Goal: Task Accomplishment & Management: Complete application form

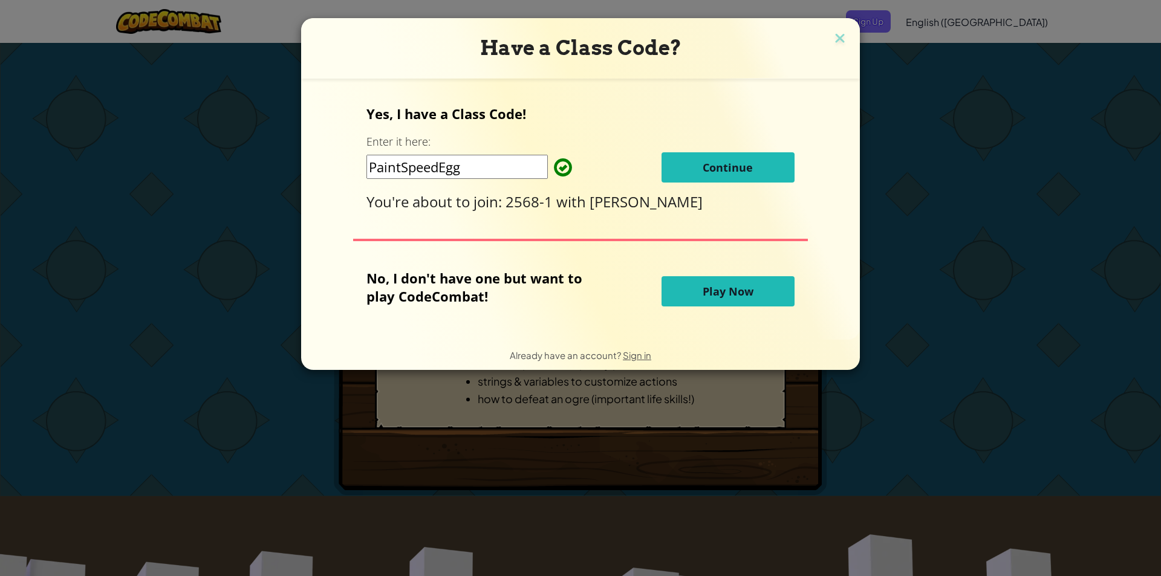
click at [728, 175] on button "Continue" at bounding box center [728, 167] width 133 height 30
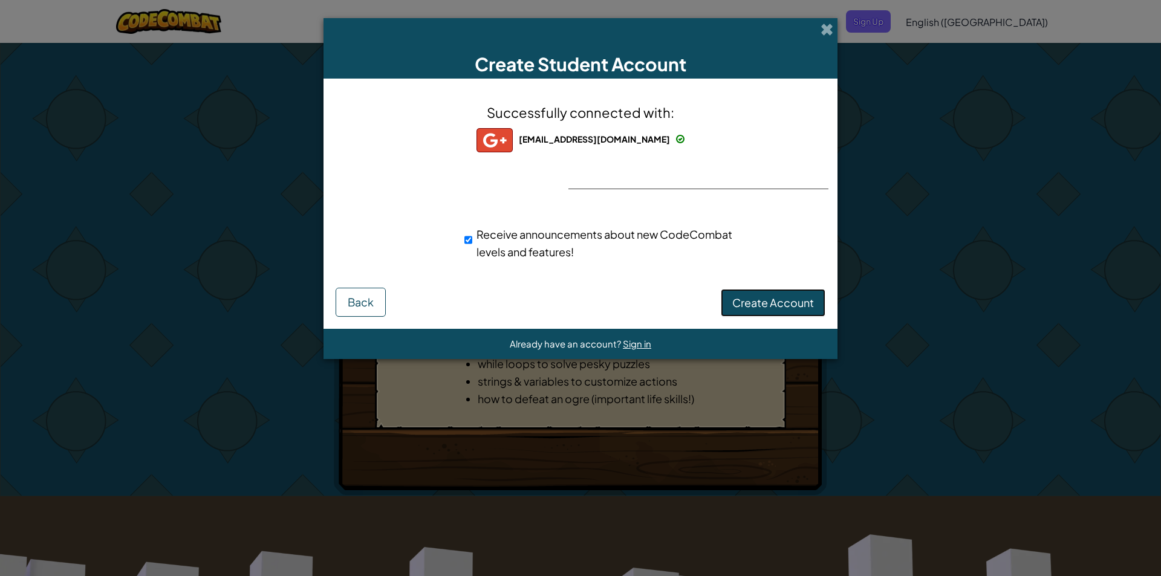
click at [775, 310] on button "Create Account" at bounding box center [773, 303] width 105 height 28
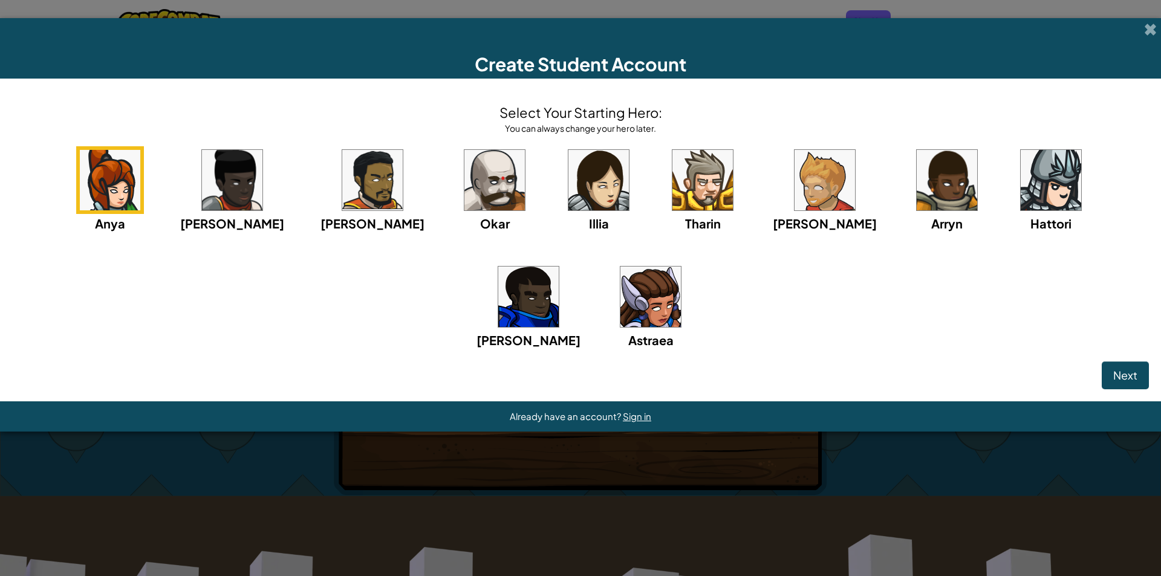
click at [723, 270] on div "Anya Ida Alejandro Okar Illia Tharin Ned Arryn Hattori Gordon Astraea" at bounding box center [580, 262] width 1137 height 233
click at [795, 186] on img at bounding box center [825, 180] width 60 height 60
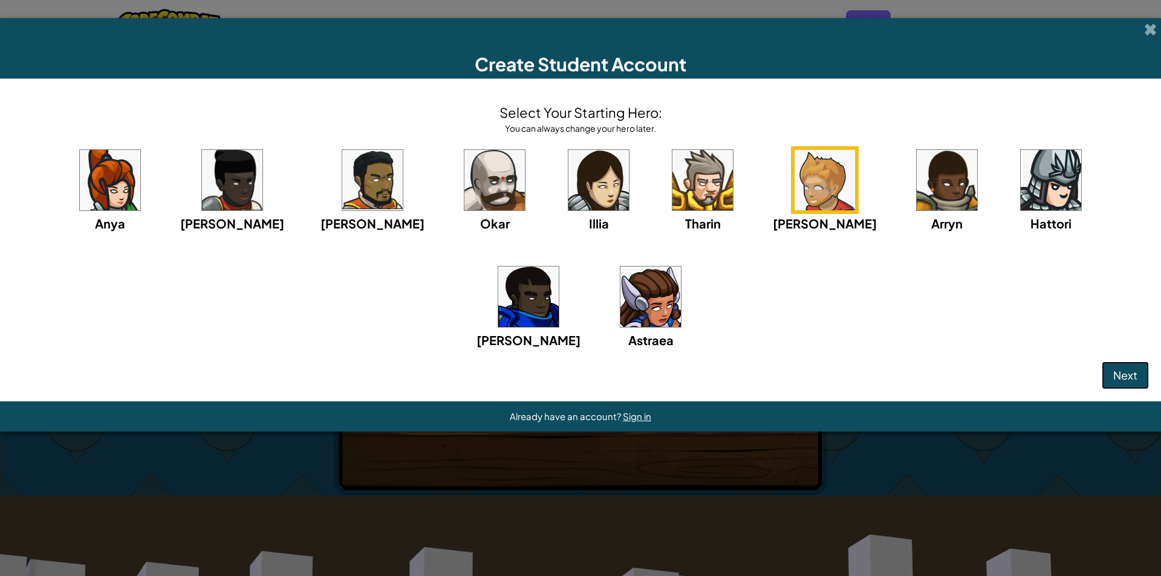
click at [1125, 379] on span "Next" at bounding box center [1125, 375] width 24 height 14
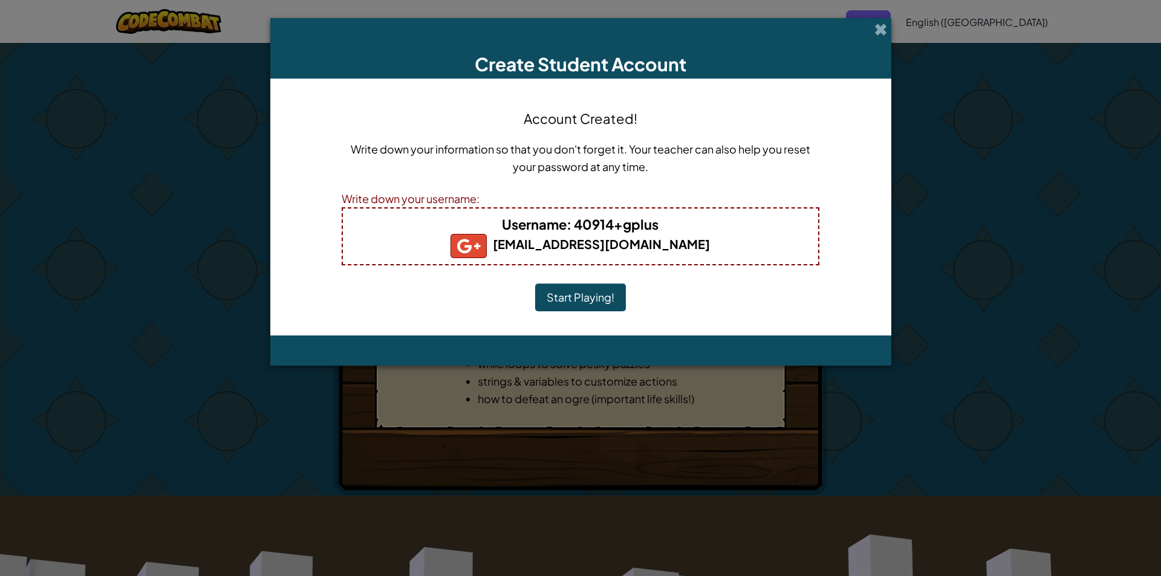
click at [598, 295] on button "Start Playing!" at bounding box center [580, 298] width 91 height 28
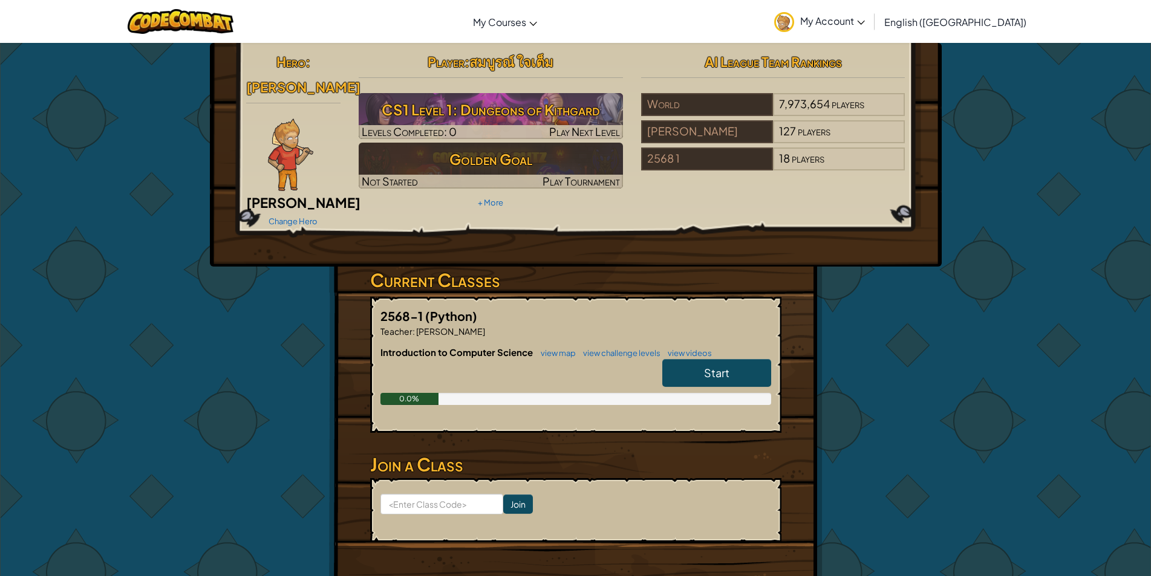
click at [678, 359] on link "Start" at bounding box center [716, 373] width 109 height 28
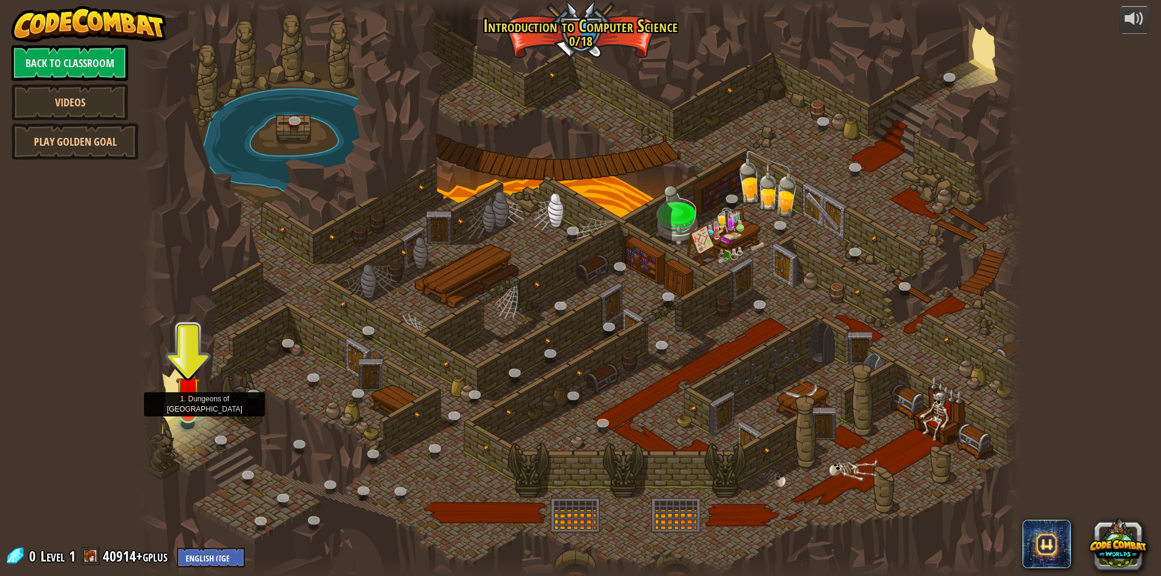
click at [178, 408] on img at bounding box center [188, 389] width 24 height 54
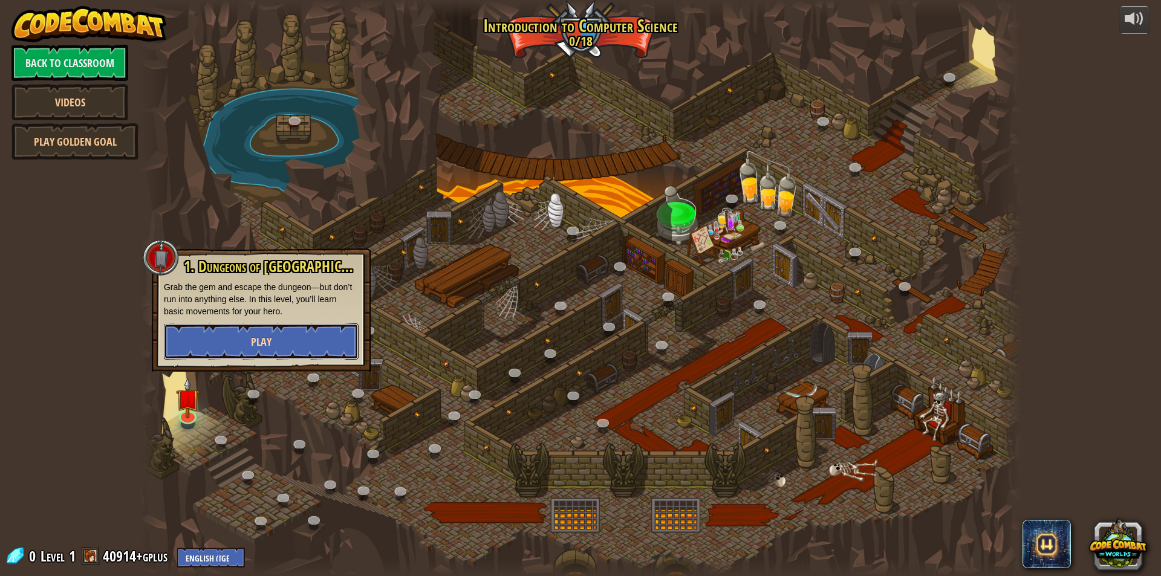
click at [256, 340] on span "Play" at bounding box center [261, 341] width 21 height 15
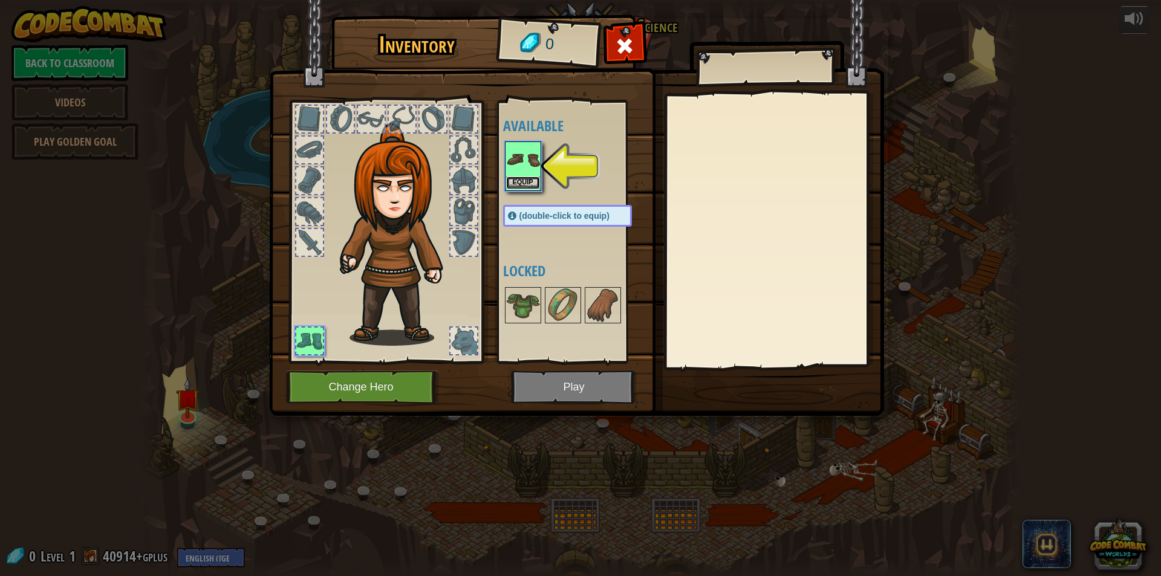
click at [521, 184] on button "Equip" at bounding box center [523, 183] width 34 height 13
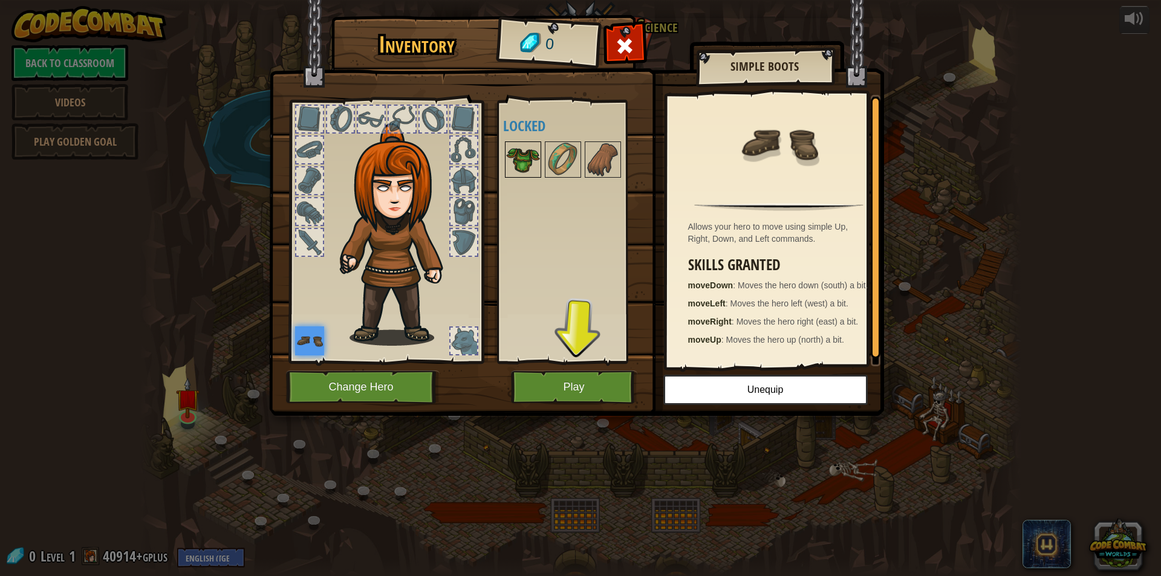
click at [522, 168] on img at bounding box center [523, 160] width 34 height 34
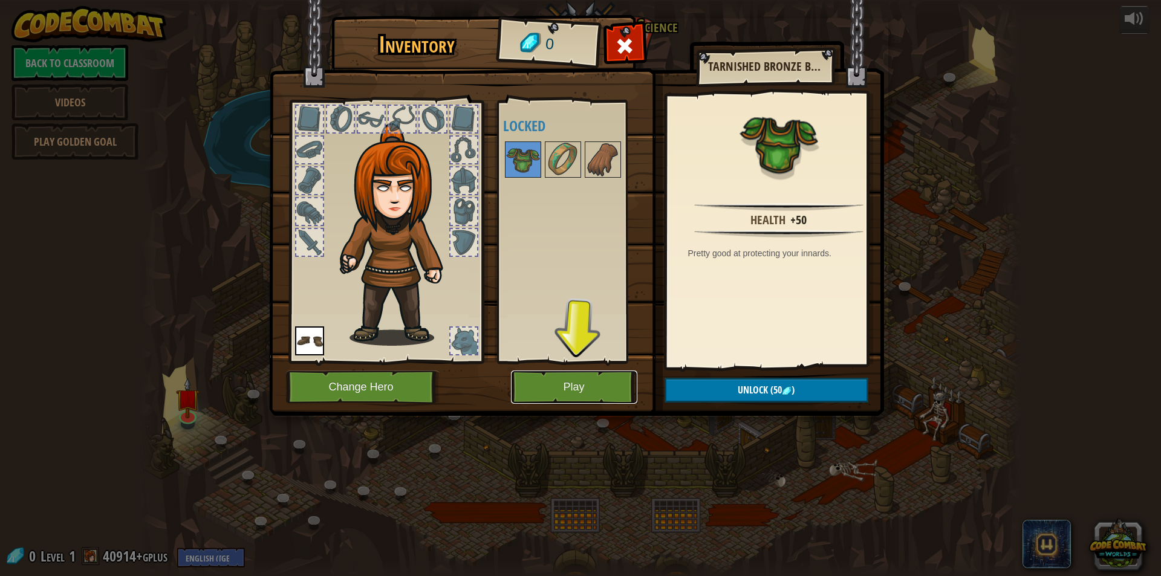
click at [597, 389] on button "Play" at bounding box center [574, 387] width 126 height 33
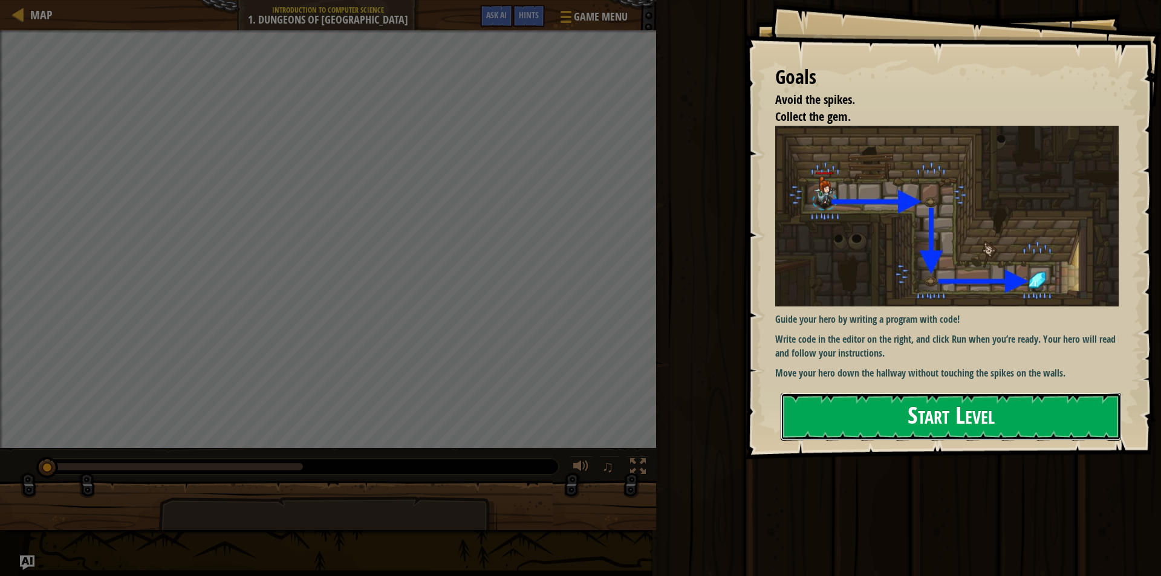
click at [888, 408] on button "Start Level" at bounding box center [951, 417] width 340 height 48
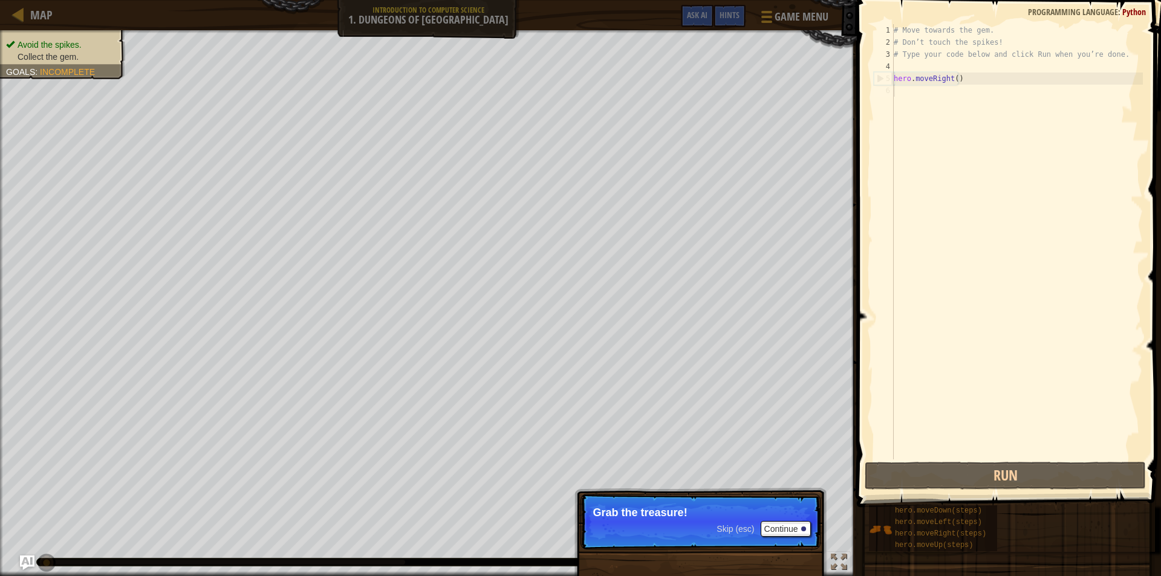
click at [697, 520] on p "Skip (esc) Continue Grab the treasure!" at bounding box center [701, 522] width 240 height 56
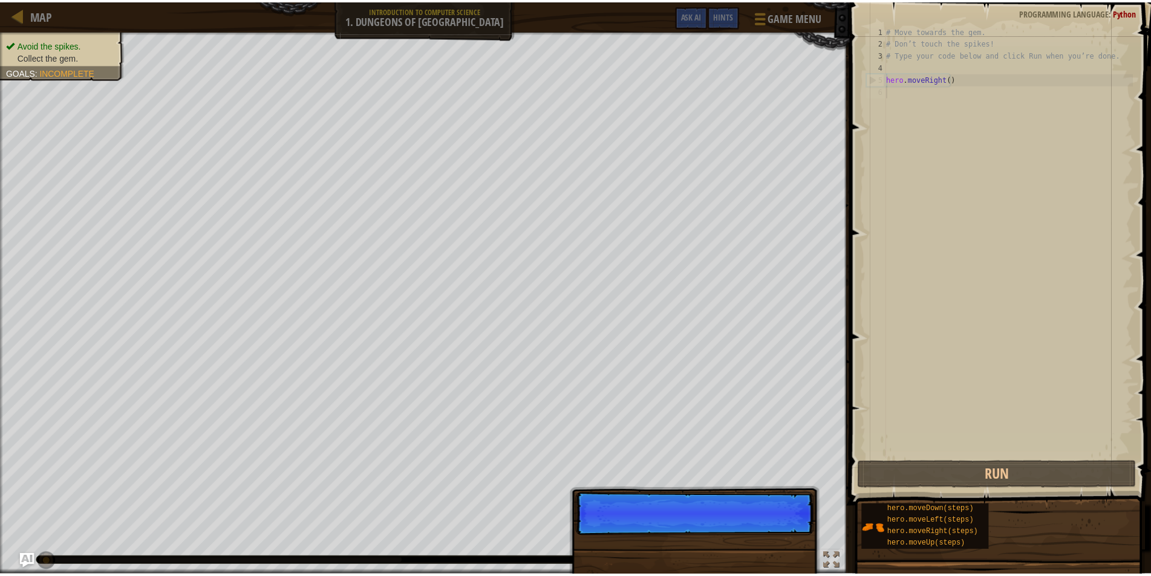
scroll to position [5, 0]
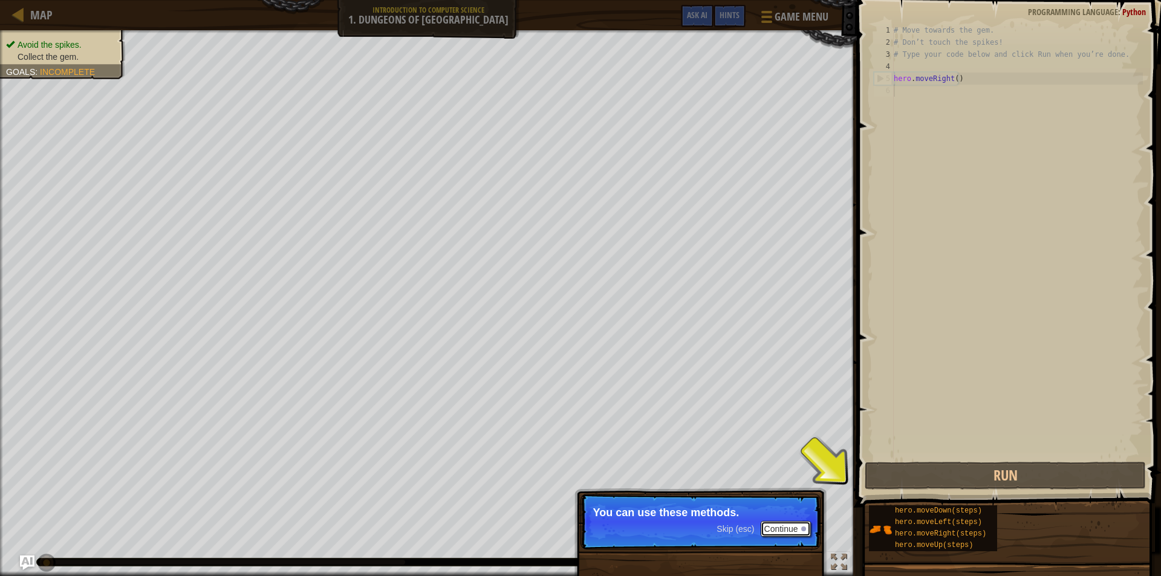
click at [779, 524] on button "Continue" at bounding box center [786, 529] width 50 height 16
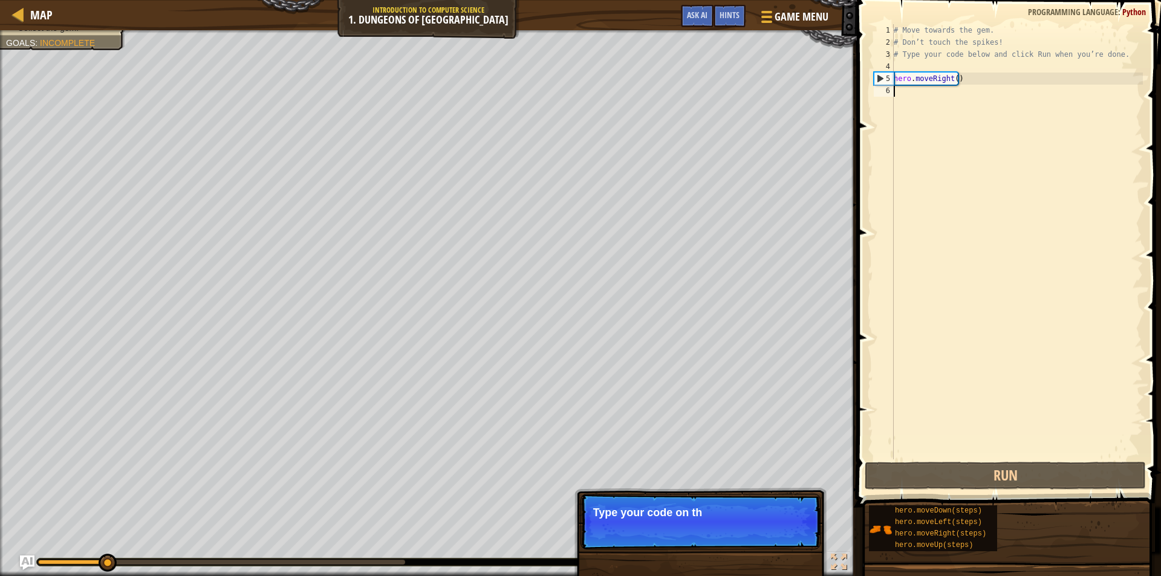
click at [777, 527] on p "Skip (esc) Continue Type your code on th" at bounding box center [701, 522] width 240 height 56
click at [776, 527] on button "Continue" at bounding box center [786, 529] width 50 height 16
click at [776, 527] on div "Avoid the spikes. Collect the gem. Goals : Incomplete ♫ Anya 11 x: 16 y: 18 x: …" at bounding box center [580, 303] width 1161 height 546
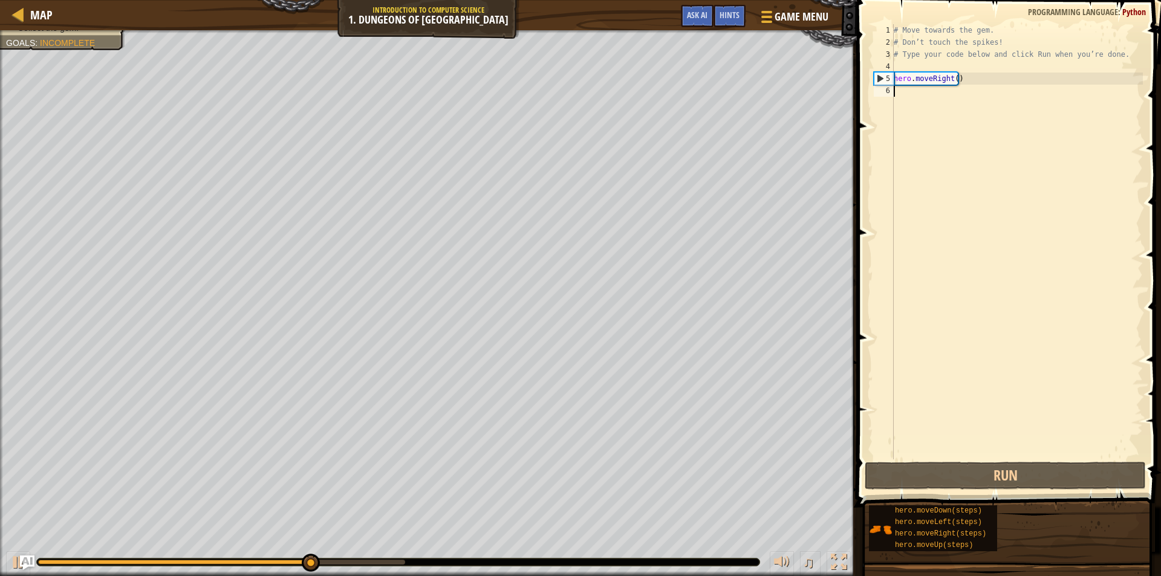
click at [942, 89] on div "# Move towards the gem. # Don’t touch the spikes! # Type your code below and cl…" at bounding box center [1017, 254] width 252 height 460
click at [951, 82] on div "# Move towards the gem. # Don’t touch the spikes! # Type your code below and cl…" at bounding box center [1017, 254] width 252 height 460
type textarea "hero.moveRight()"
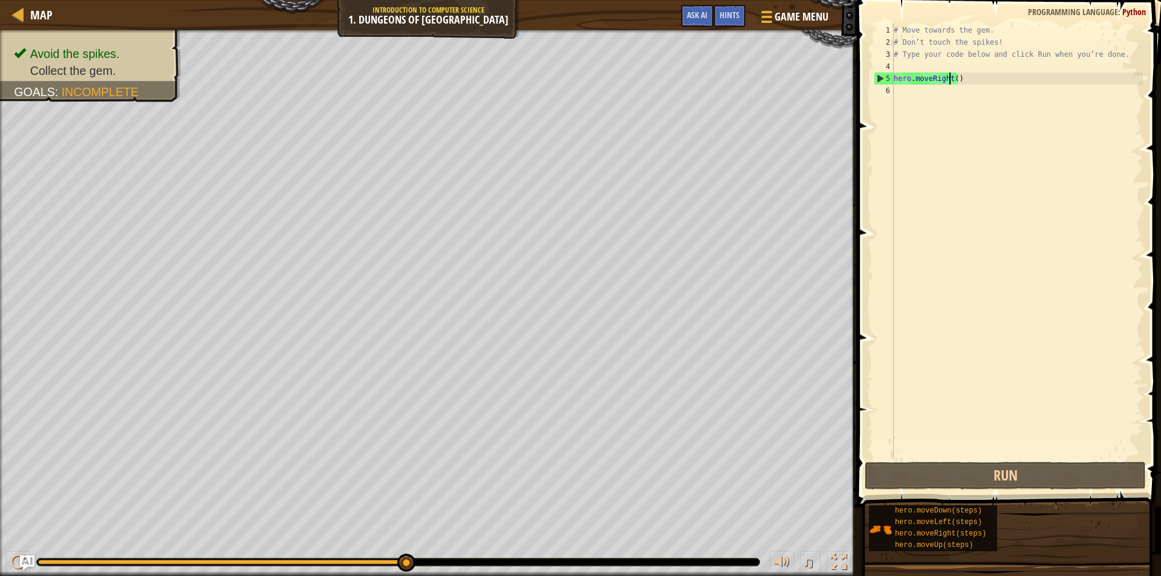
click at [951, 92] on div "# Move towards the gem. # Don’t touch the spikes! # Type your code below and cl…" at bounding box center [1017, 254] width 252 height 460
click at [911, 94] on div "# Move towards the gem. # Don’t touch the spikes! # Type your code below and cl…" at bounding box center [1017, 254] width 252 height 460
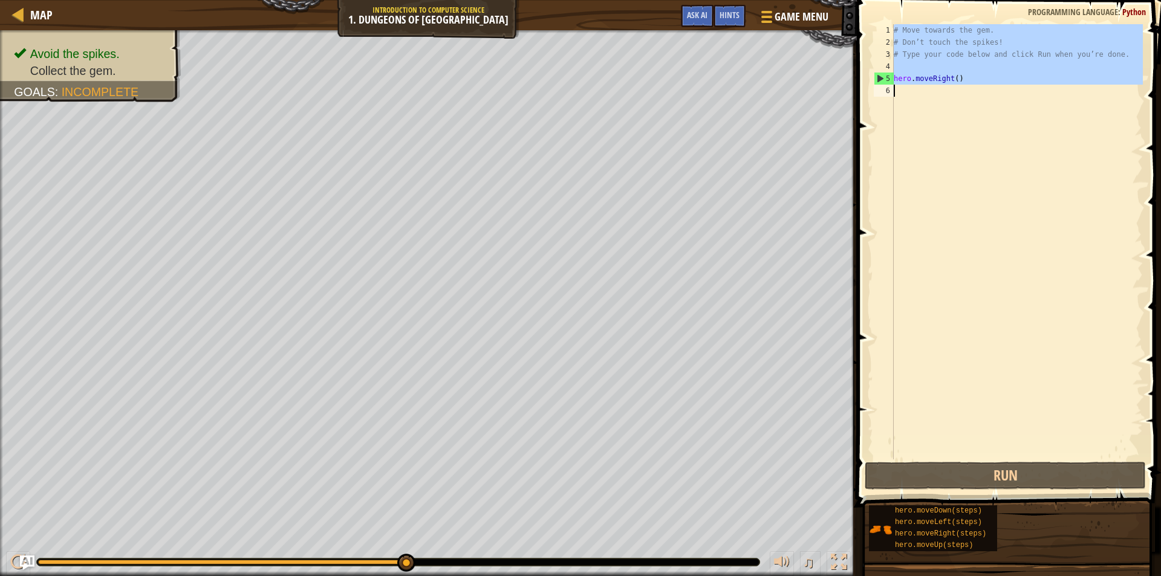
click at [911, 94] on div "# Move towards the gem. # Don’t touch the spikes! # Type your code below and cl…" at bounding box center [1017, 254] width 252 height 460
type textarea "hero.moveRight()"
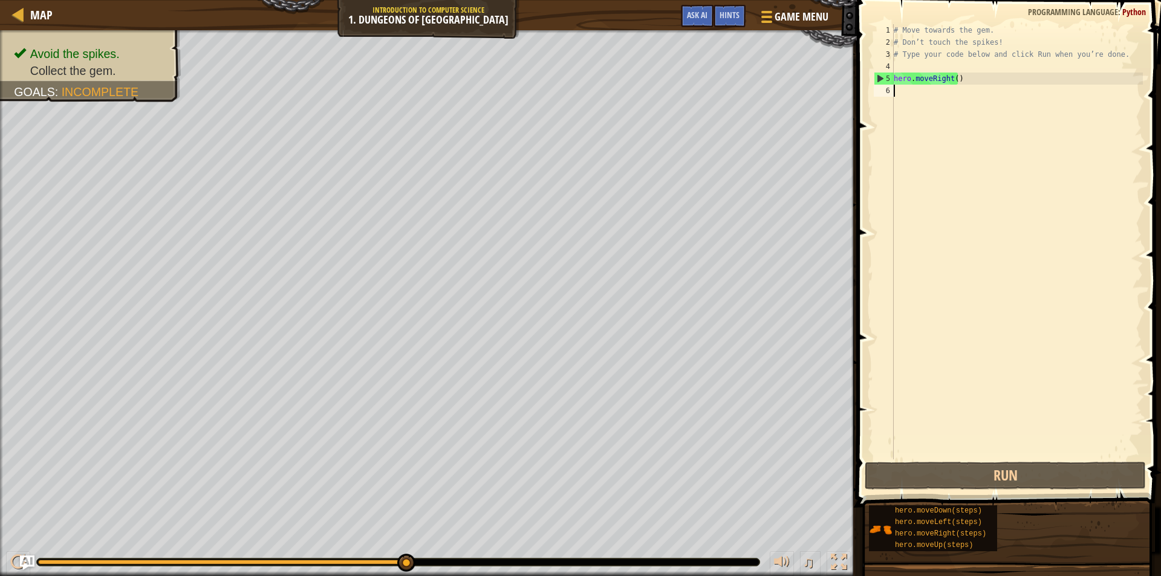
click at [911, 94] on div "# Move towards the gem. # Don’t touch the spikes! # Type your code below and cl…" at bounding box center [1017, 254] width 252 height 460
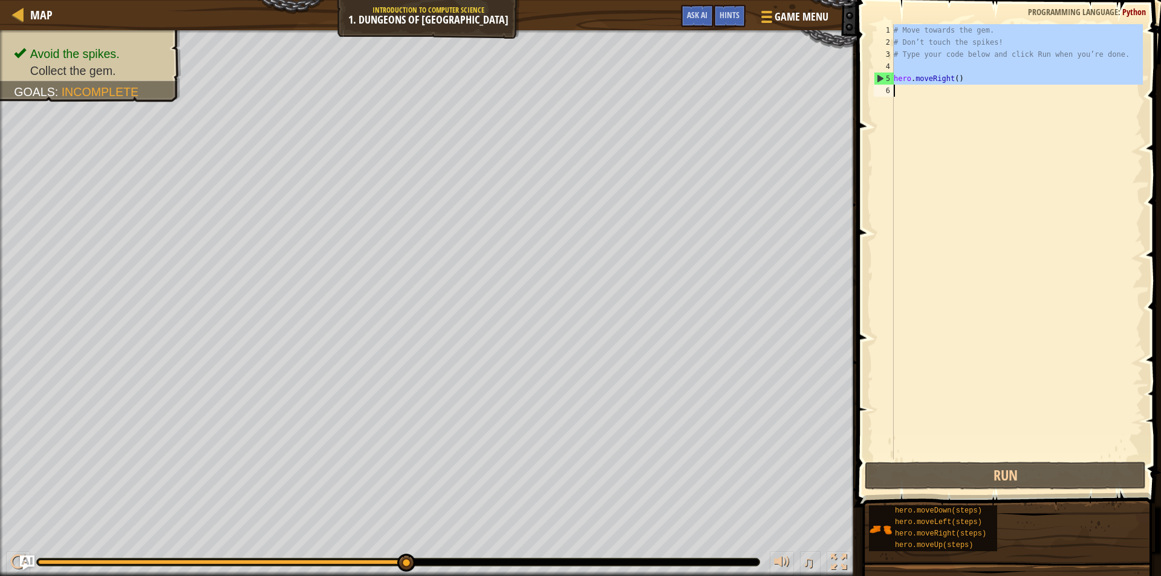
type textarea "hero.moveRight()"
click at [911, 94] on div "# Move towards the gem. # Don’t touch the spikes! # Type your code below and cl…" at bounding box center [1017, 254] width 252 height 460
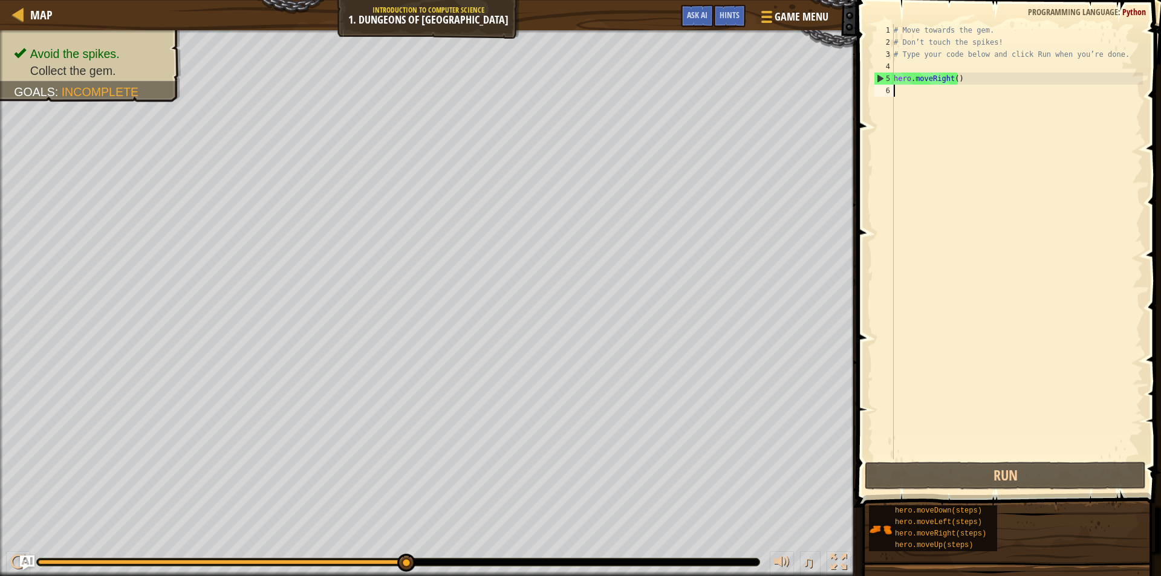
click at [911, 94] on div "# Move towards the gem. # Don’t touch the spikes! # Type your code below and cl…" at bounding box center [1017, 254] width 252 height 460
type textarea "hero.moveRight()"
click at [911, 94] on div "# Move towards the gem. # Don’t touch the spikes! # Type your code below and cl…" at bounding box center [1017, 254] width 252 height 460
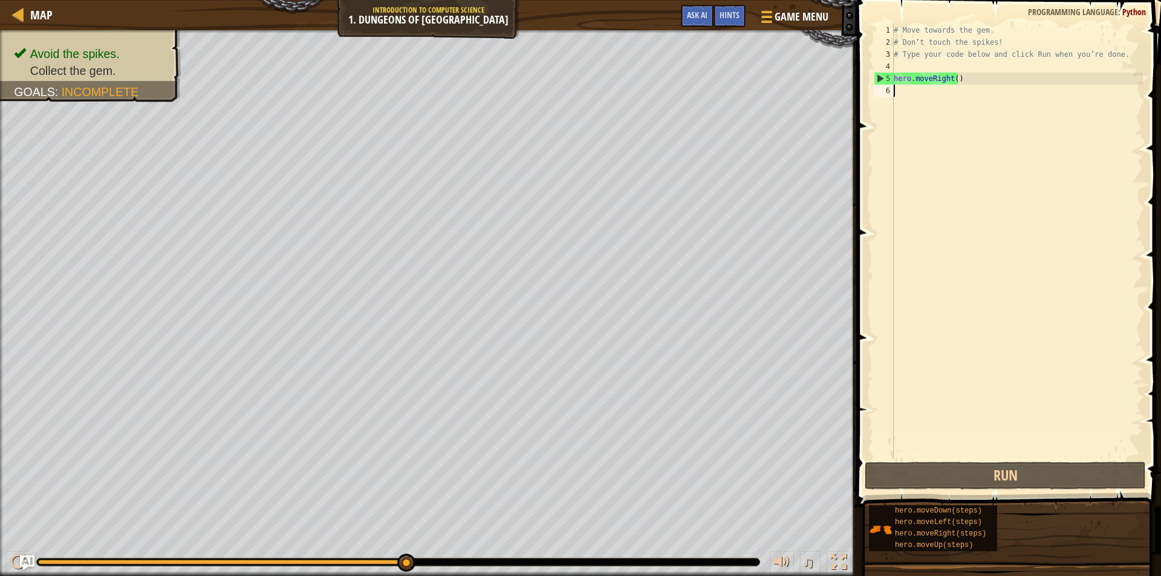
click at [911, 94] on div "# Move towards the gem. # Don’t touch the spikes! # Type your code below and cl…" at bounding box center [1017, 254] width 252 height 460
type textarea "h"
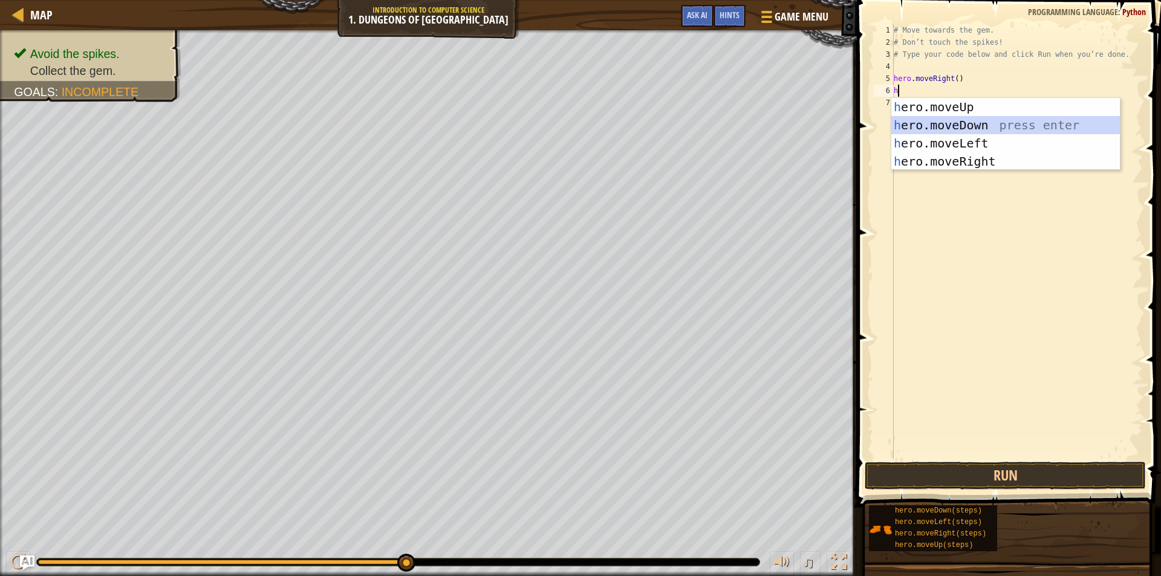
click at [943, 123] on div "h ero.moveUp press enter h ero.moveDown press enter h ero.moveLeft press enter …" at bounding box center [1005, 152] width 229 height 109
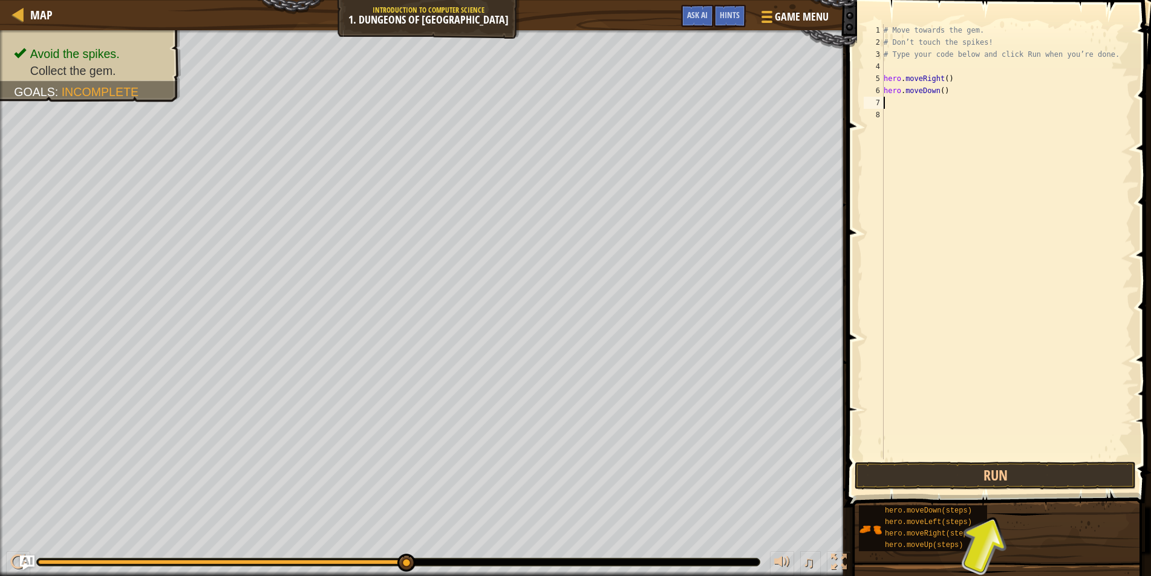
click at [941, 93] on div "# Move towards the gem. # Don’t touch the spikes! # Type your code below and cl…" at bounding box center [1007, 254] width 252 height 460
click at [941, 93] on div "# Move towards the gem. # Don’t touch the spikes! # Type your code below and cl…" at bounding box center [1007, 241] width 252 height 435
type textarea "hero.moveDown(1)"
click at [897, 105] on div "# Move towards the gem. # Don’t touch the spikes! # Type your code below and cl…" at bounding box center [1007, 254] width 252 height 460
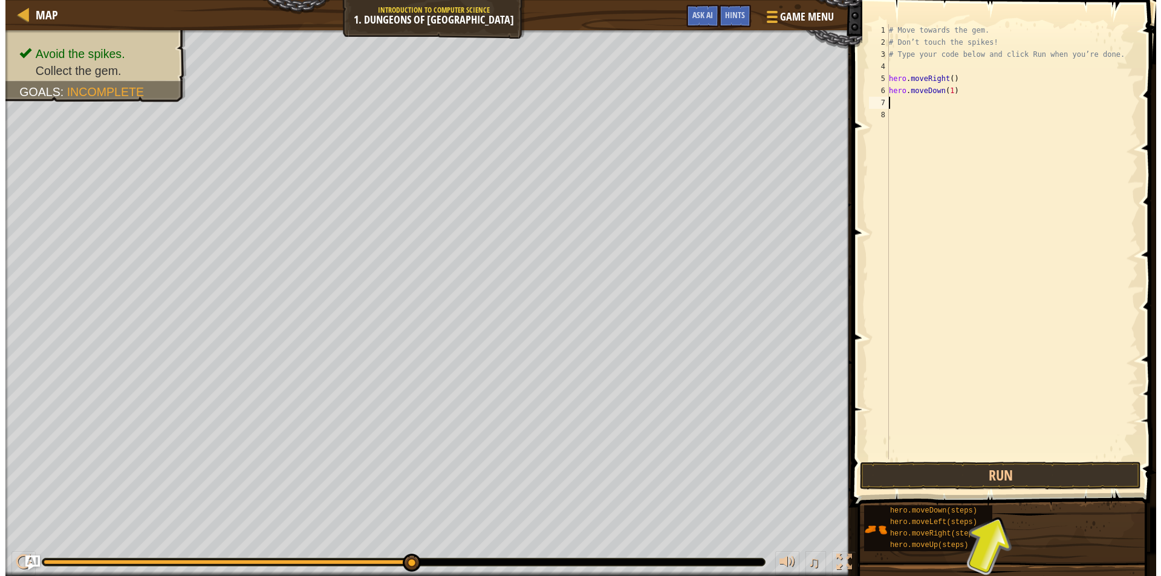
scroll to position [5, 0]
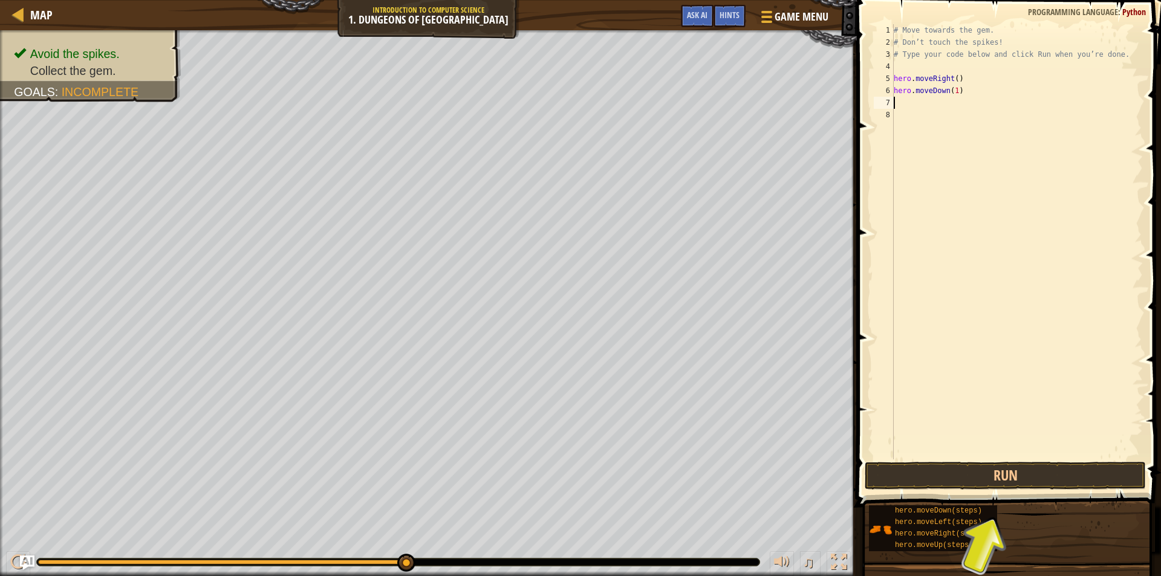
type textarea "h"
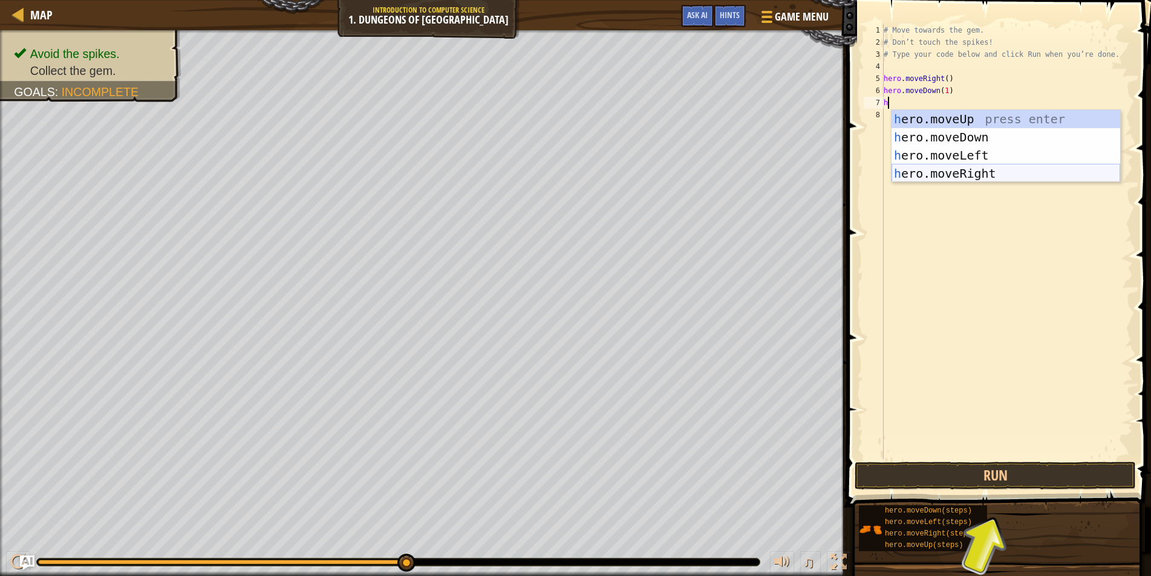
click at [939, 178] on div "h ero.moveUp press enter h ero.moveDown press enter h ero.moveLeft press enter …" at bounding box center [1005, 164] width 229 height 109
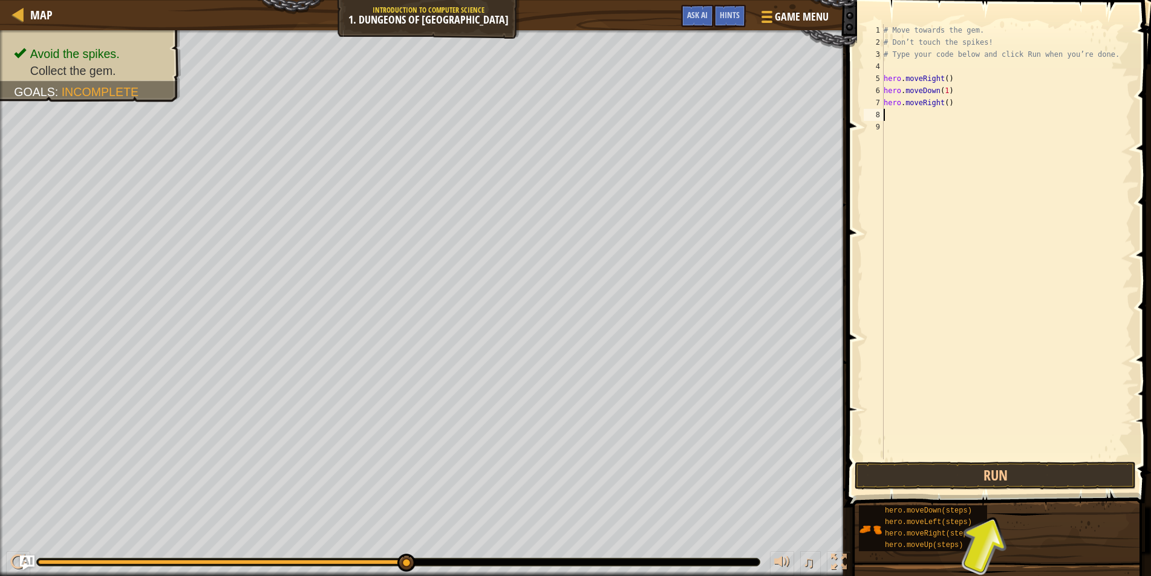
click at [947, 102] on div "# Move towards the gem. # Don’t touch the spikes! # Type your code below and cl…" at bounding box center [1007, 254] width 252 height 460
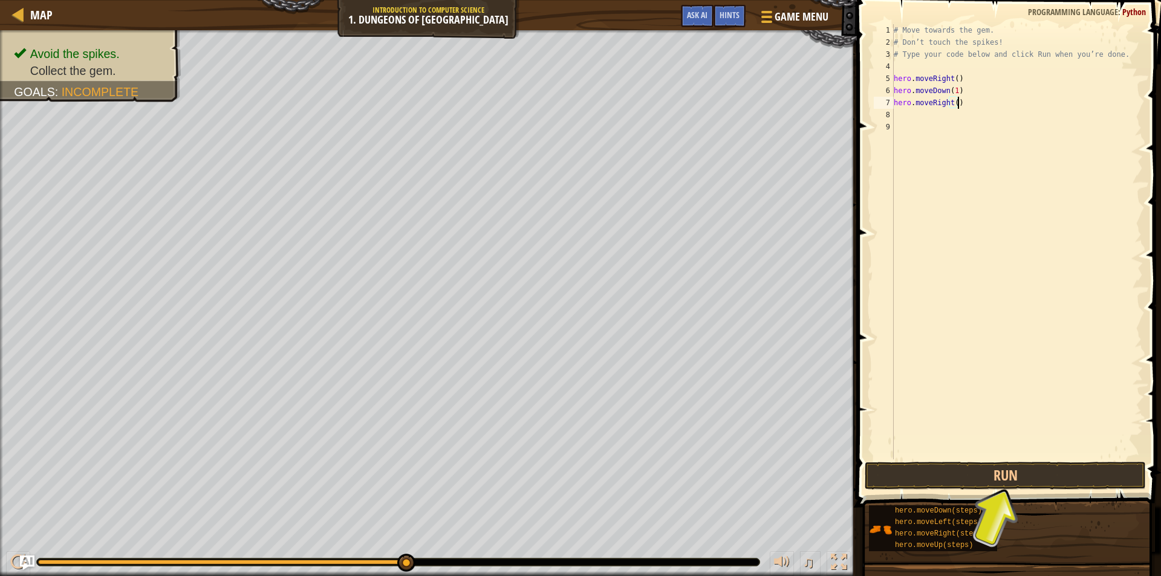
click at [947, 102] on div "# Move towards the gem. # Don’t touch the spikes! # Type your code below and cl…" at bounding box center [1017, 254] width 252 height 460
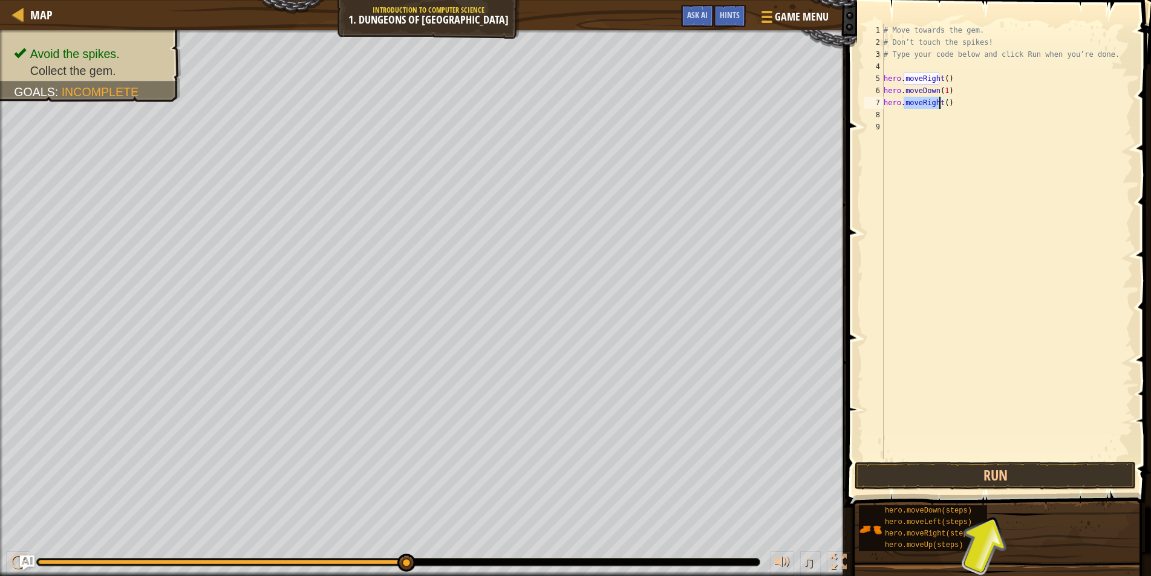
click at [947, 102] on div "# Move towards the gem. # Don’t touch the spikes! # Type your code below and cl…" at bounding box center [1007, 254] width 252 height 460
type textarea "hero.moveRight()"
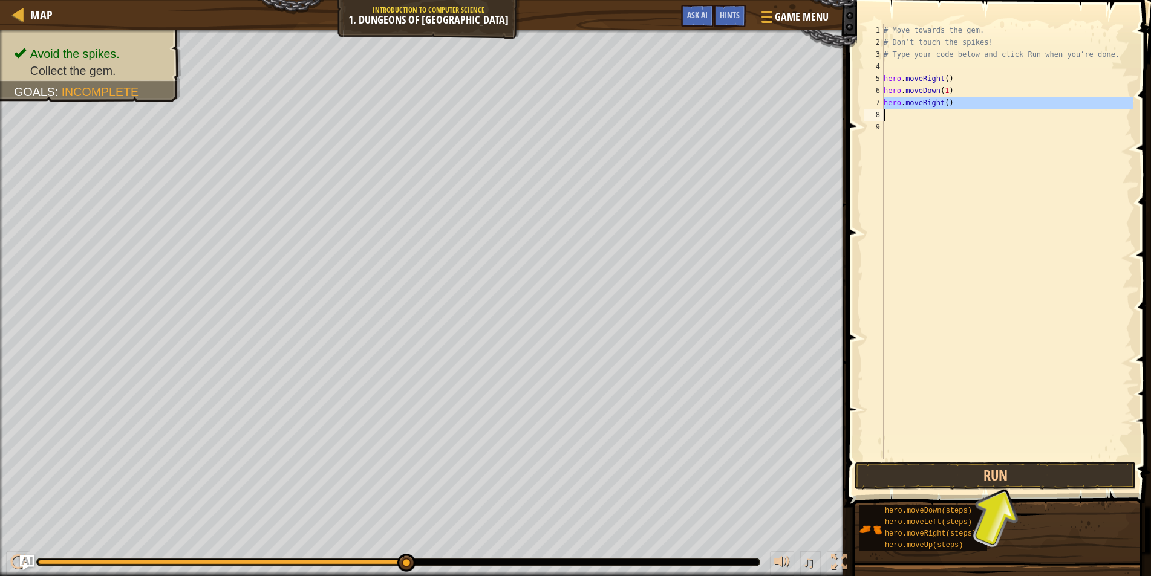
click at [947, 102] on div "# Move towards the gem. # Don’t touch the spikes! # Type your code below and cl…" at bounding box center [1007, 254] width 252 height 460
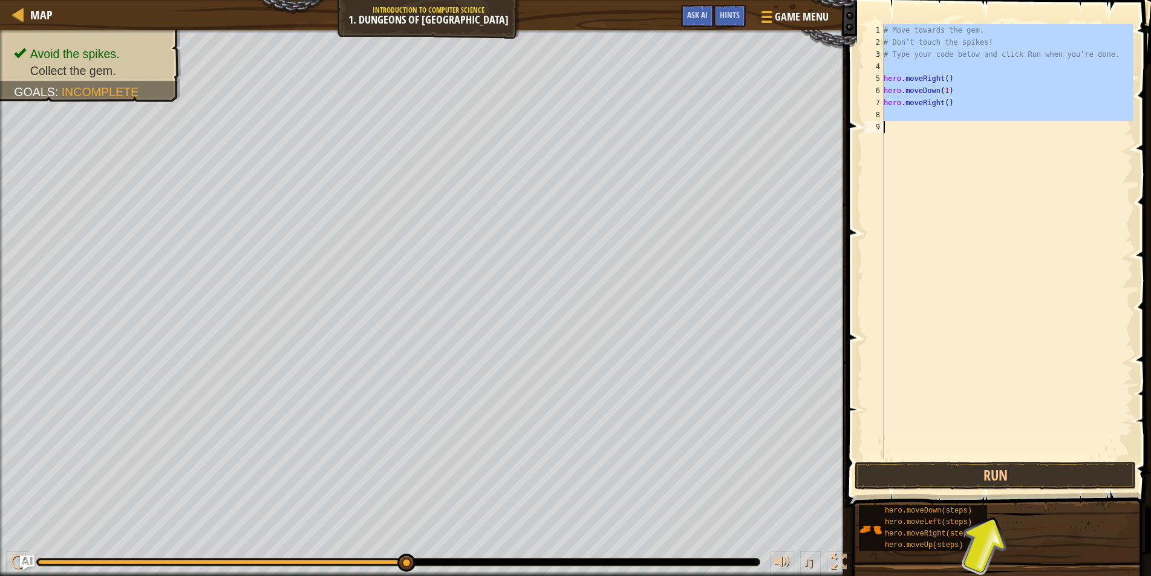
click at [945, 166] on div "# Move towards the gem. # Don’t touch the spikes! # Type your code below and cl…" at bounding box center [1007, 241] width 252 height 435
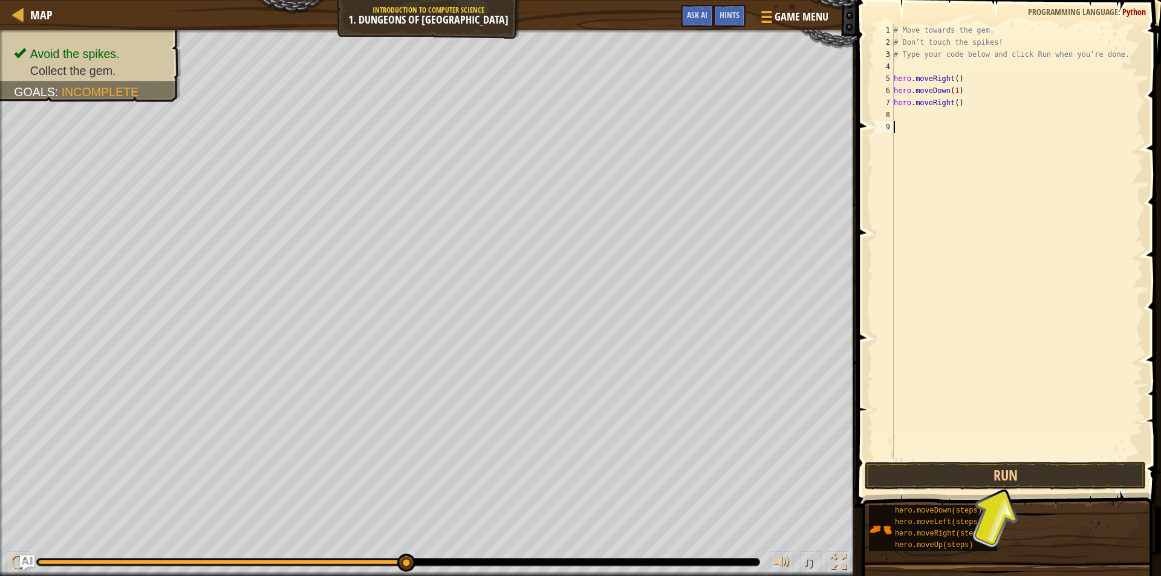
click at [952, 103] on div "# Move towards the gem. # Don’t touch the spikes! # Type your code below and cl…" at bounding box center [1017, 254] width 252 height 460
type textarea "hero.moveRight(1)"
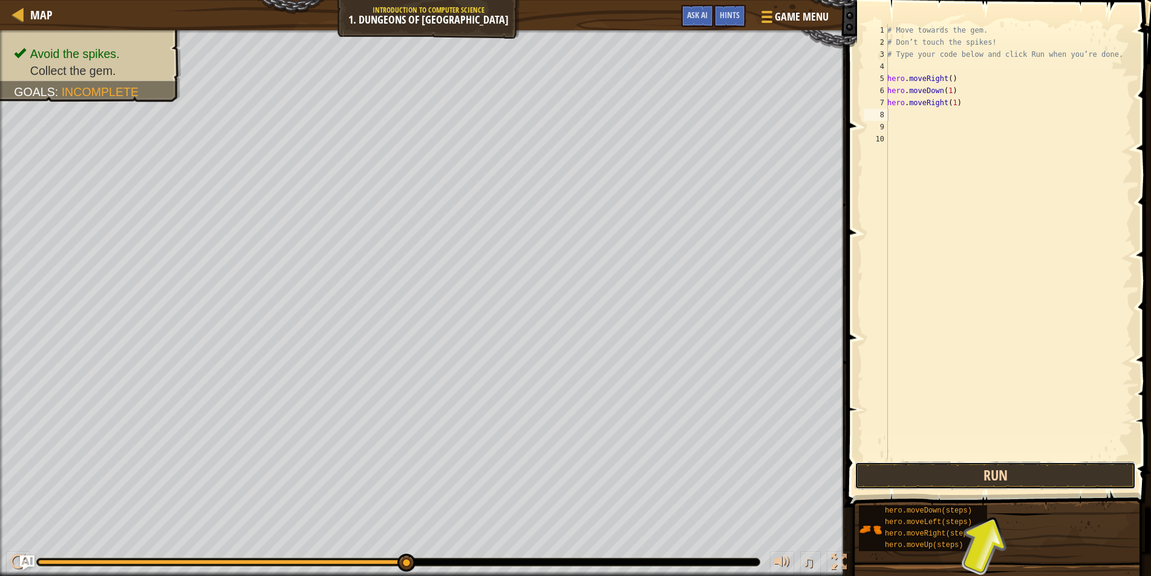
click at [947, 468] on button "Run" at bounding box center [994, 476] width 281 height 28
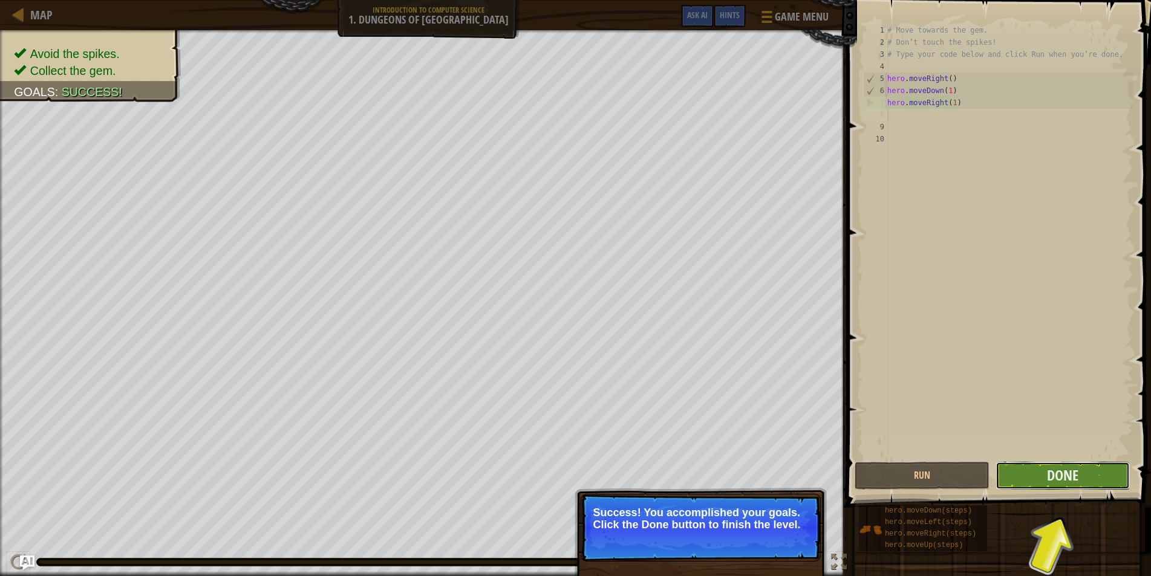
click at [1101, 475] on button "Done" at bounding box center [1062, 476] width 135 height 28
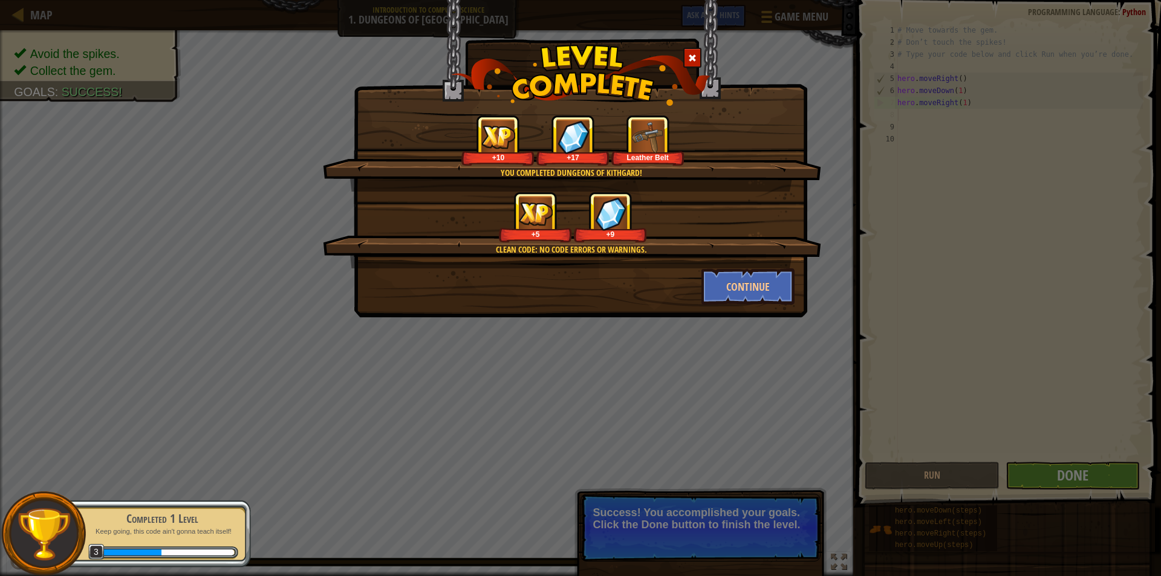
click at [752, 306] on div "You completed Dungeons of Kithgard! +10 +17 Leather Belt Clean code: no code er…" at bounding box center [581, 158] width 454 height 317
click at [752, 291] on button "Continue" at bounding box center [748, 286] width 94 height 36
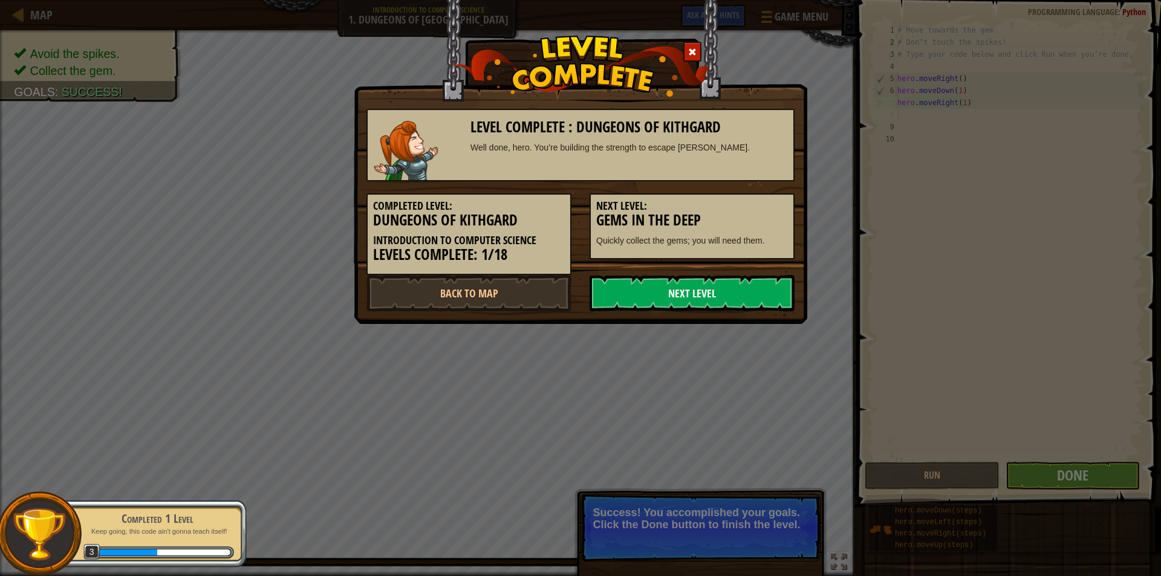
click at [755, 290] on link "Next Level" at bounding box center [692, 293] width 205 height 36
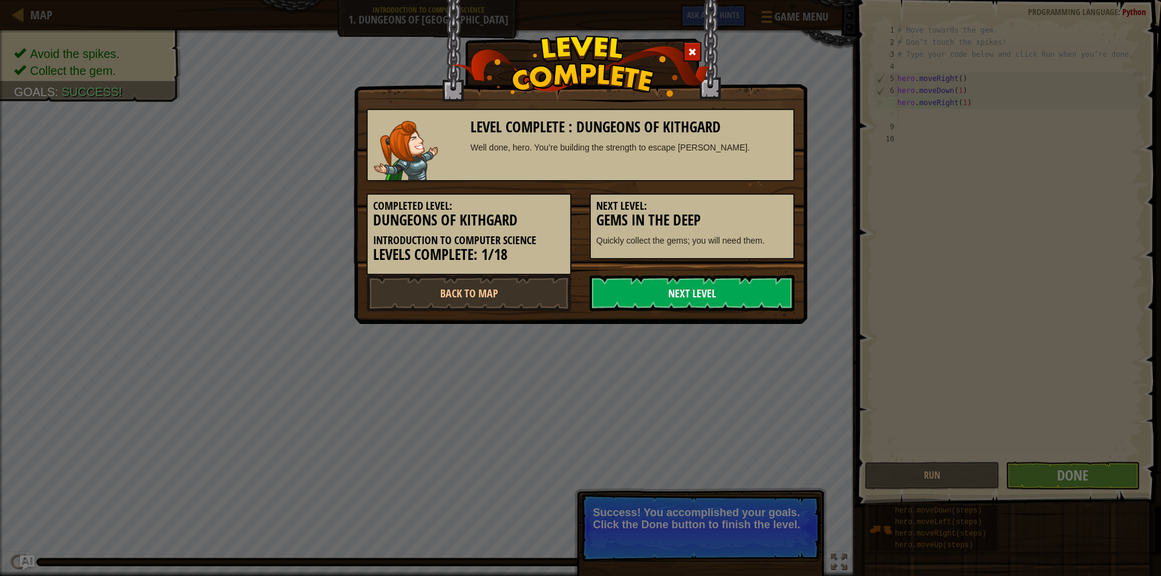
click at [755, 290] on link "Next Level" at bounding box center [692, 293] width 205 height 36
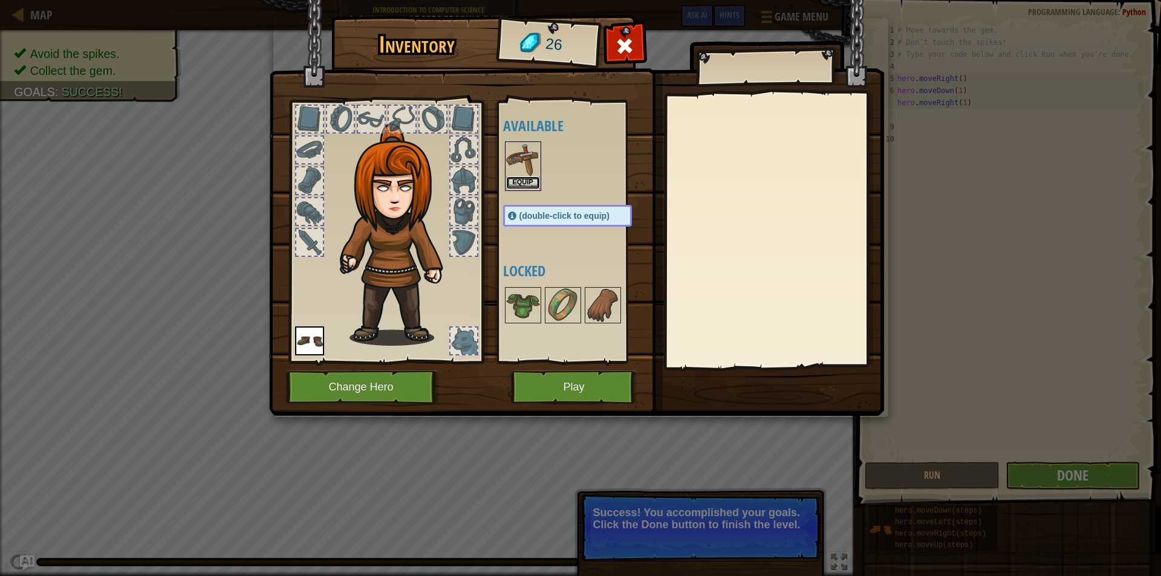
click at [533, 178] on button "Equip" at bounding box center [523, 183] width 34 height 13
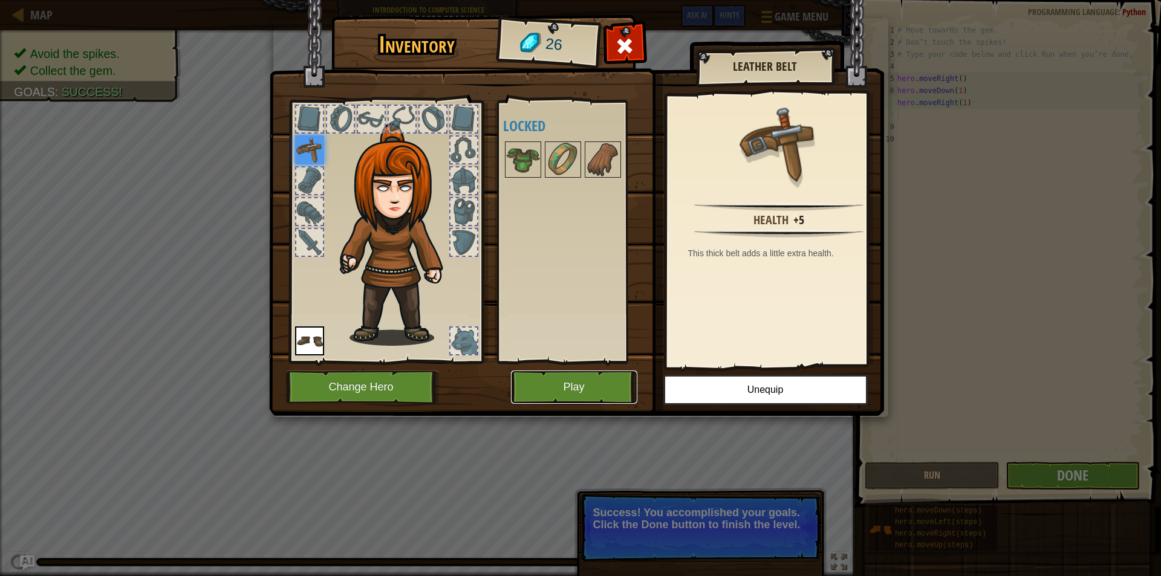
click at [571, 374] on button "Play" at bounding box center [574, 387] width 126 height 33
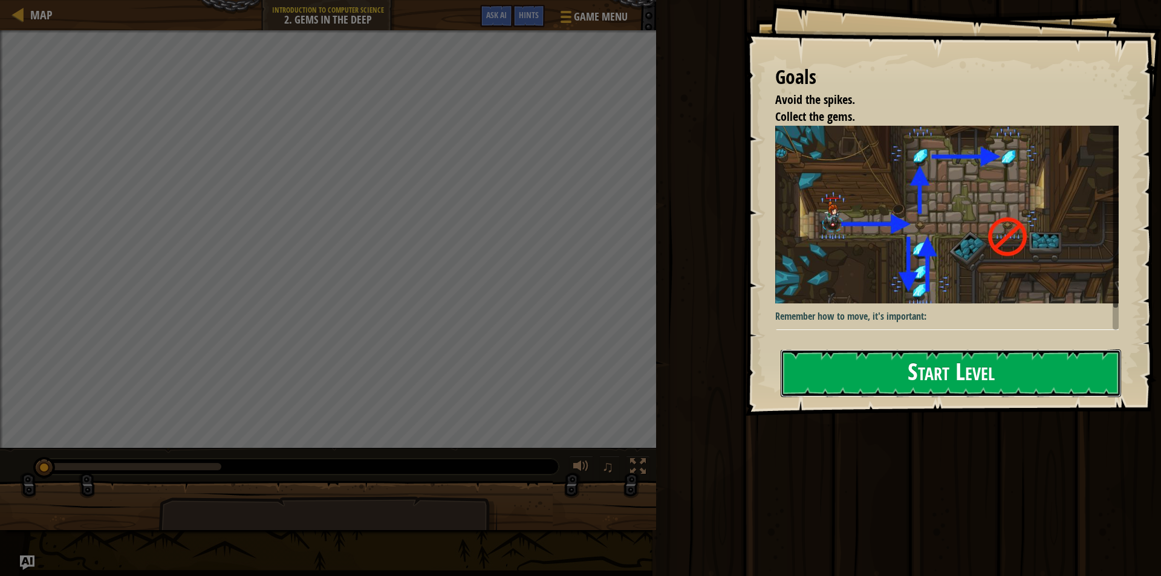
click at [968, 358] on button "Start Level" at bounding box center [951, 374] width 340 height 48
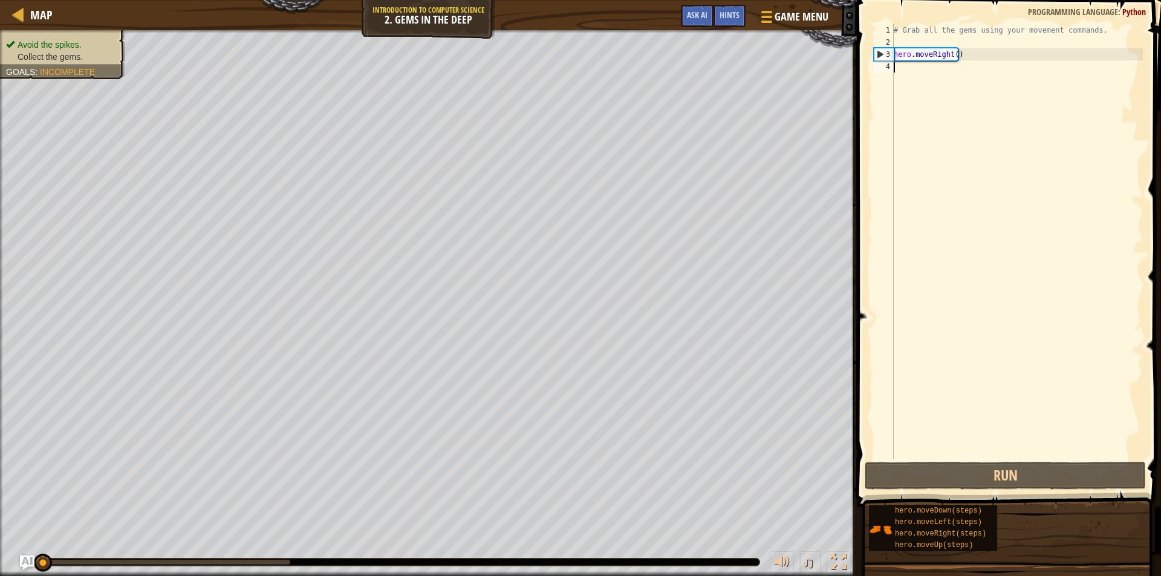
click at [955, 56] on div "# Grab all the gems using your movement commands. hero . moveRight ( )" at bounding box center [1017, 254] width 252 height 460
type textarea "hero.moveRight()"
click at [956, 79] on div "# Grab all the gems using your movement commands. hero . moveRight ( )" at bounding box center [1017, 254] width 252 height 460
type textarea "h"
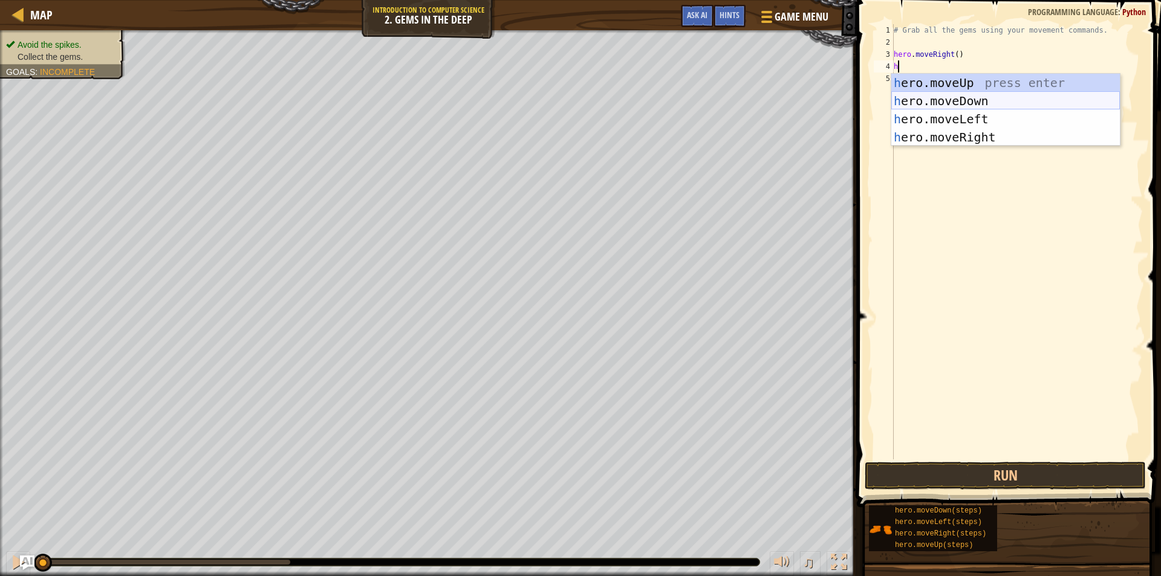
click at [970, 102] on div "h ero.moveUp press enter h ero.moveDown press enter h ero.moveLeft press enter …" at bounding box center [1005, 128] width 229 height 109
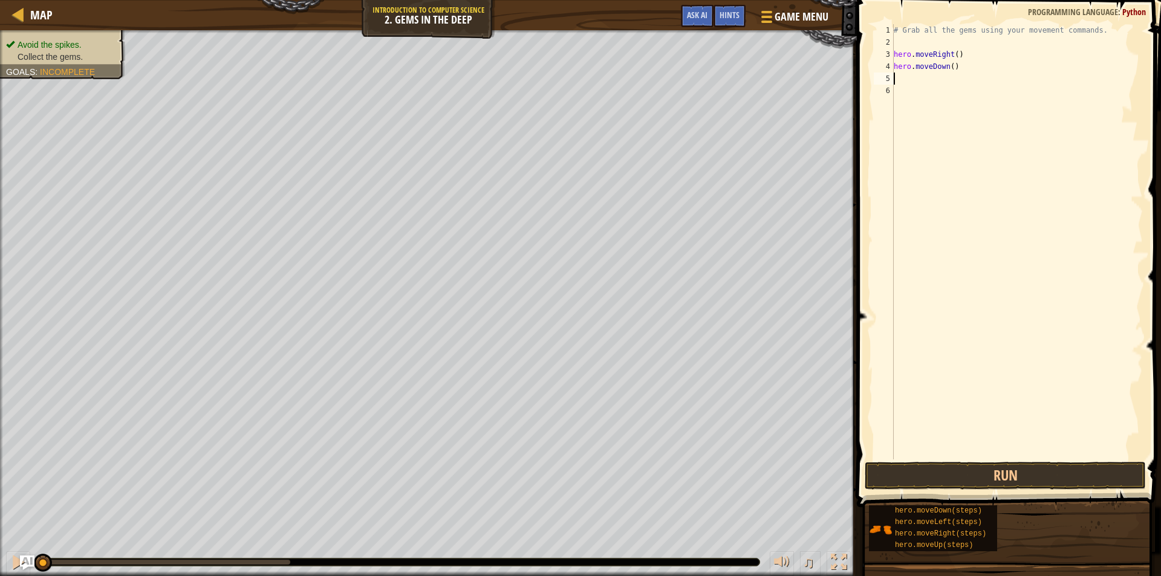
click at [923, 82] on div "# Grab all the gems using your movement commands. hero . moveRight ( ) hero . m…" at bounding box center [1017, 254] width 252 height 460
type textarea "h"
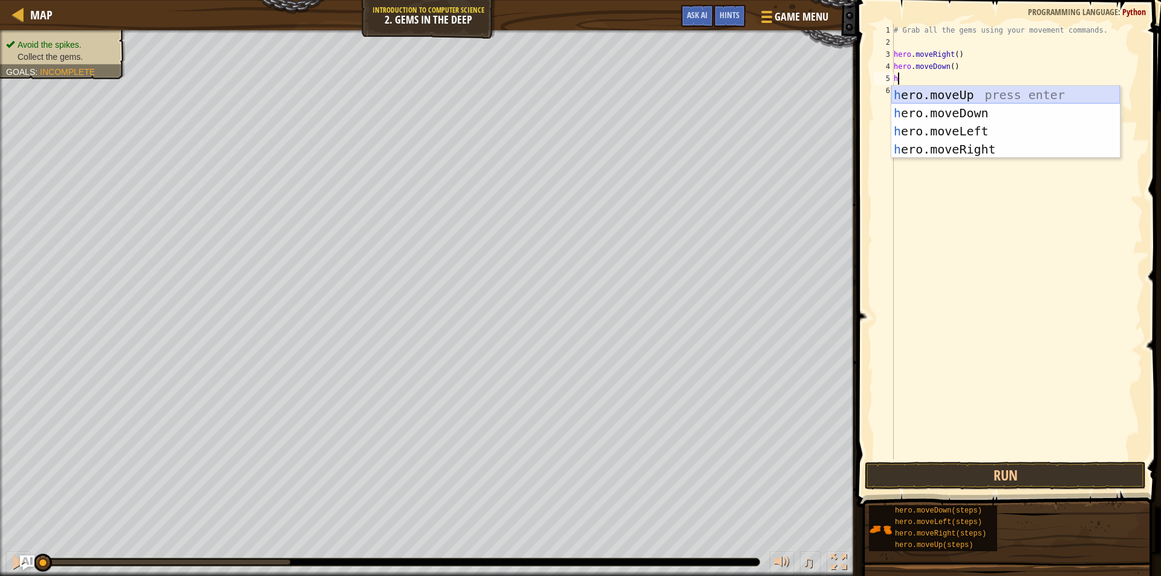
click at [942, 89] on div "h ero.moveUp press enter h ero.moveDown press enter h ero.moveLeft press enter …" at bounding box center [1005, 140] width 229 height 109
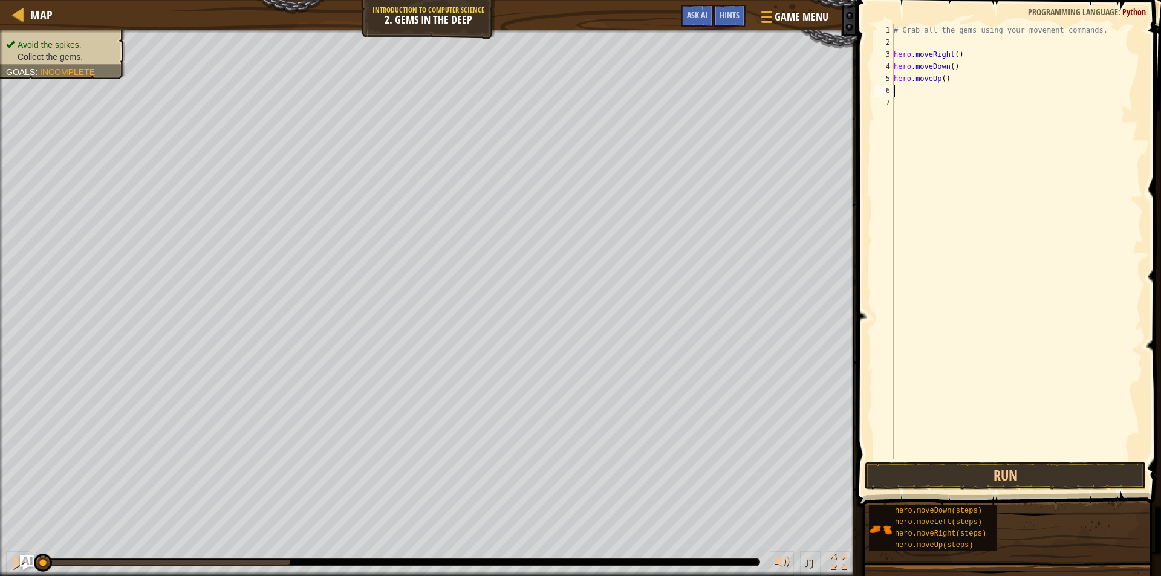
type textarea "h"
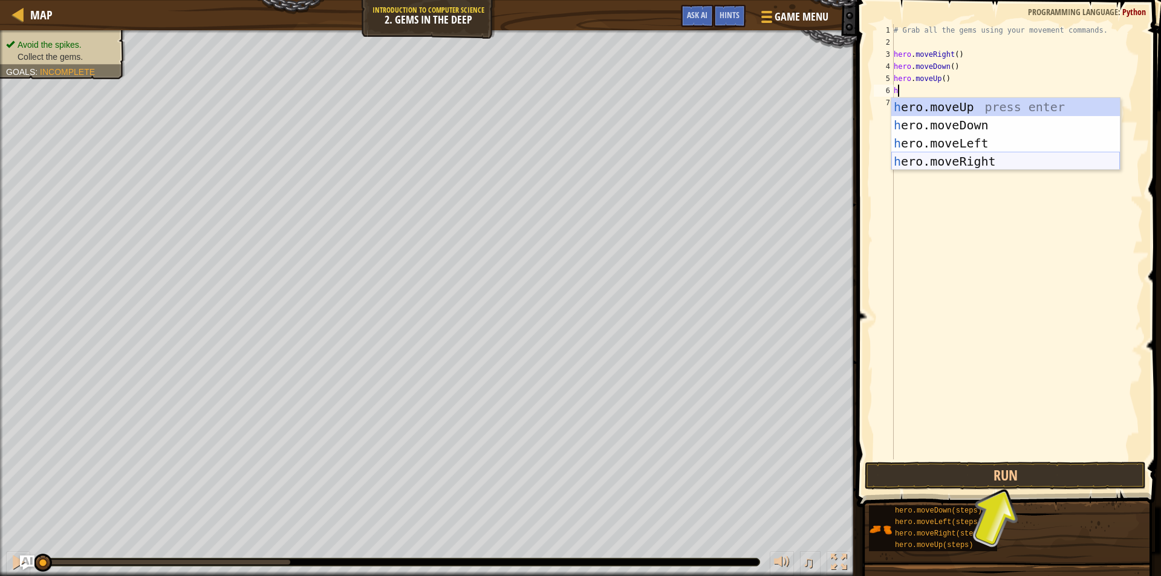
click at [956, 160] on div "h ero.moveUp press enter h ero.moveDown press enter h ero.moveLeft press enter …" at bounding box center [1005, 152] width 229 height 109
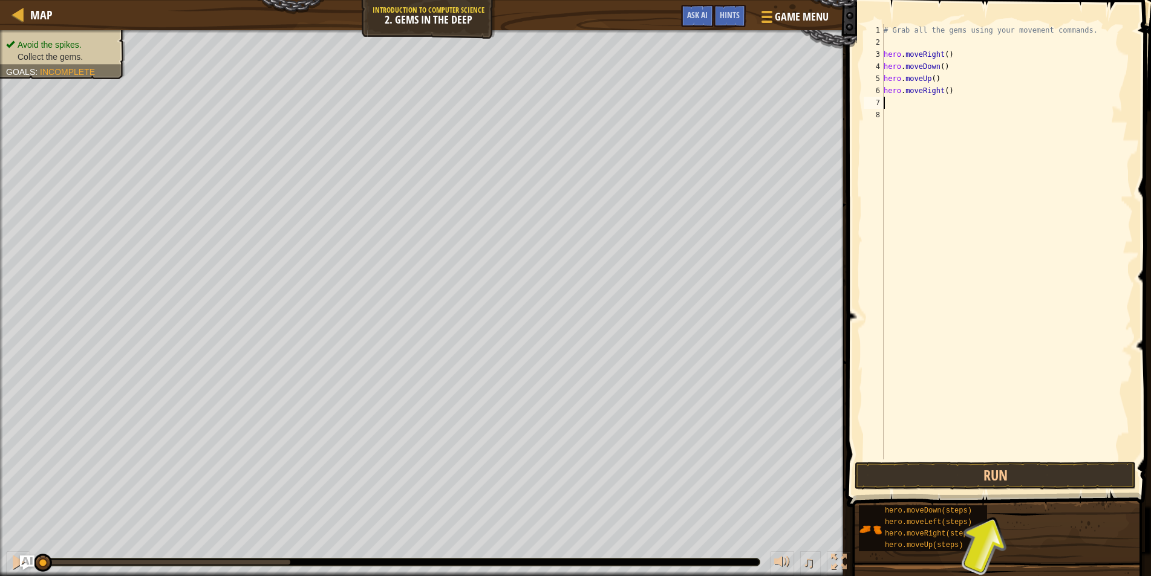
type textarea "h"
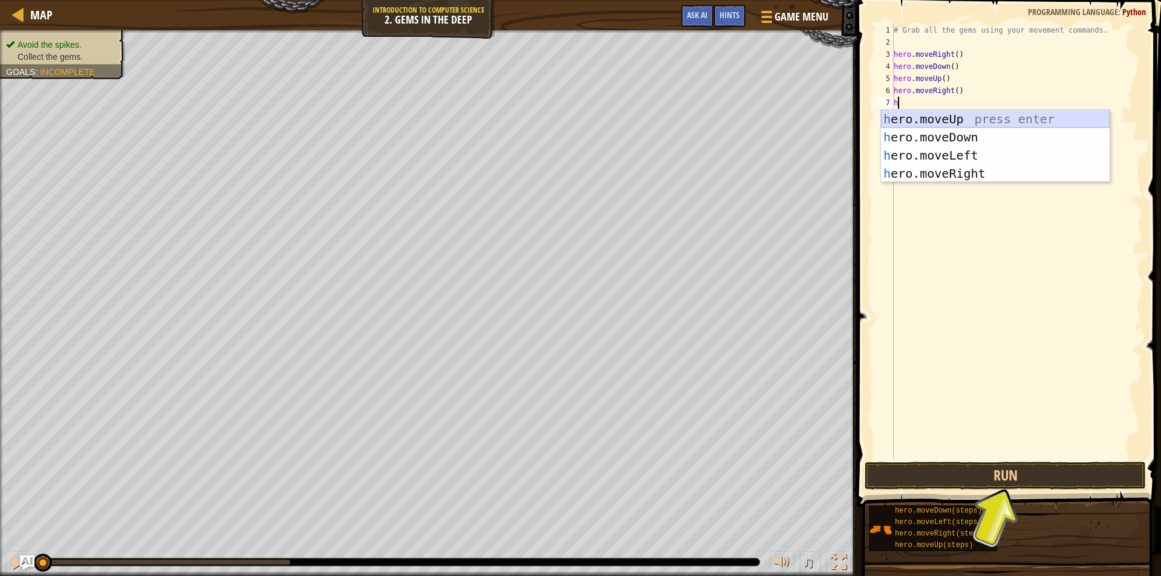
click at [937, 124] on div "h ero.moveUp press enter h ero.moveDown press enter h ero.moveLeft press enter …" at bounding box center [995, 164] width 229 height 109
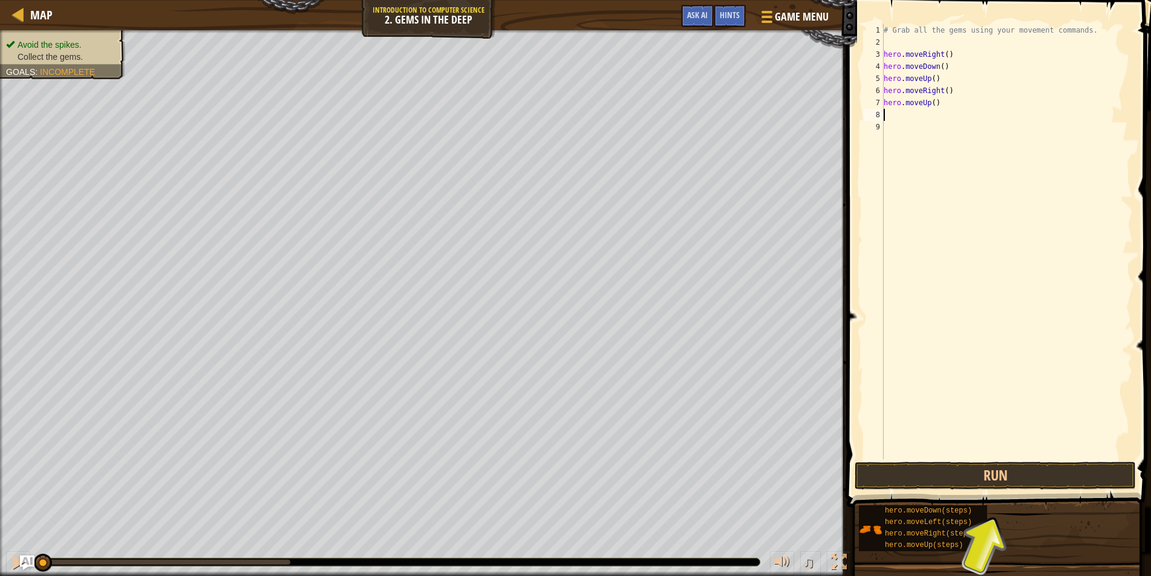
type textarea "h"
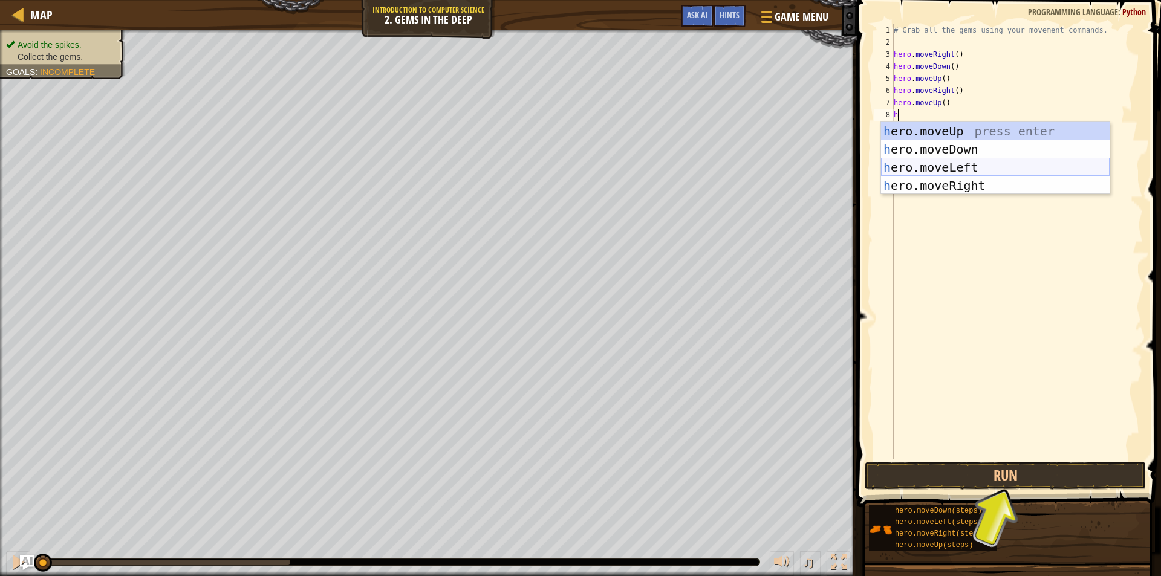
click at [939, 169] on div "h ero.moveUp press enter h ero.moveDown press enter h ero.moveLeft press enter …" at bounding box center [995, 176] width 229 height 109
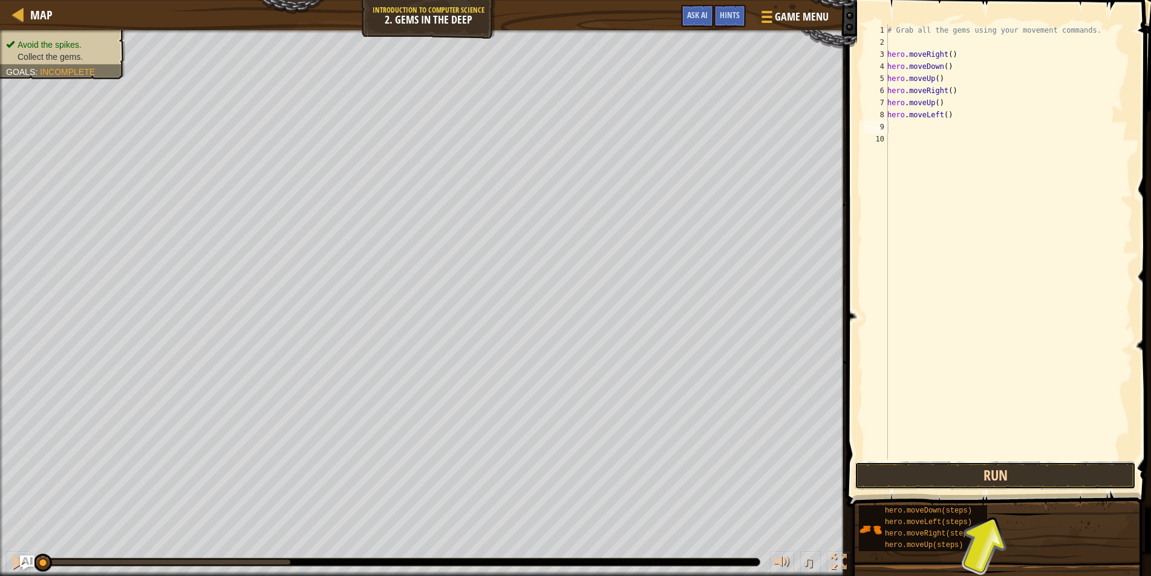
click at [936, 475] on button "Run" at bounding box center [994, 476] width 281 height 28
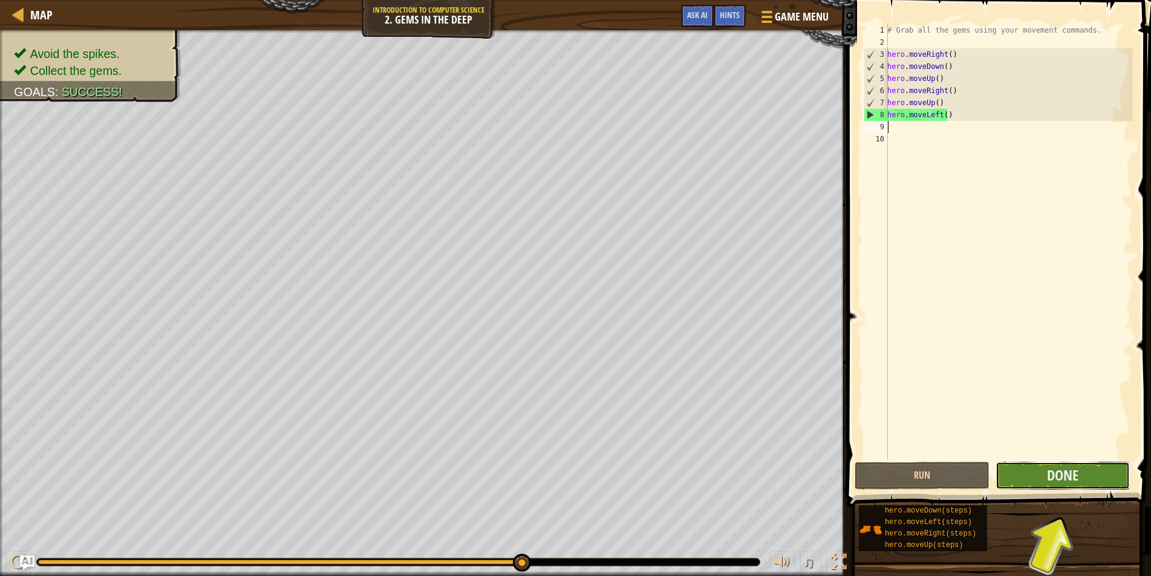
click at [1080, 476] on button "Done" at bounding box center [1062, 476] width 135 height 28
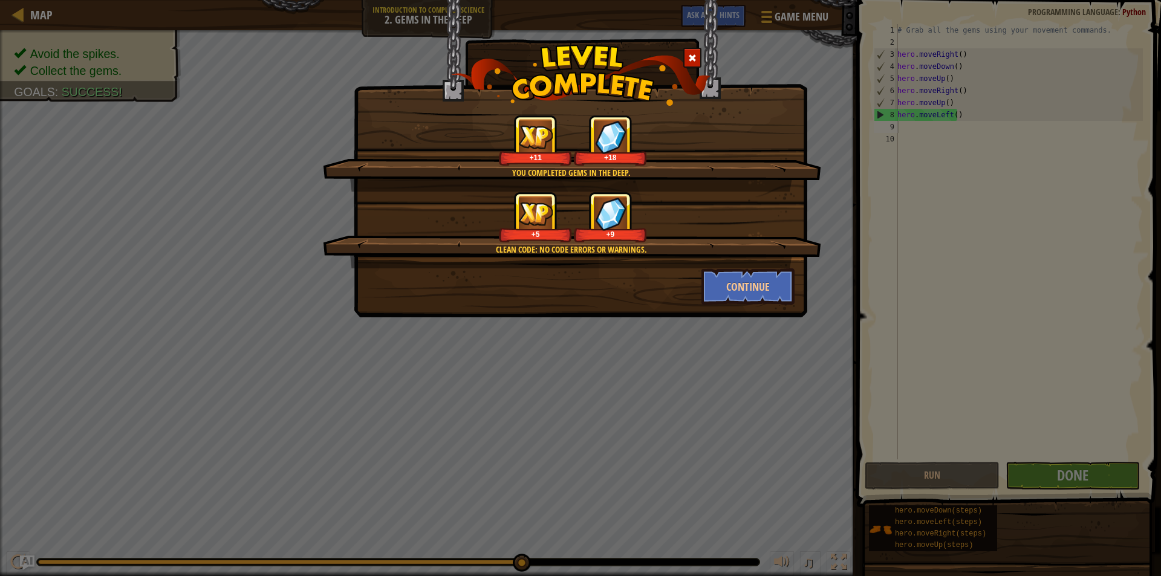
click at [903, 274] on div "You completed Gems in the Deep. +11 +18 Clean code: no code errors or warnings.…" at bounding box center [580, 288] width 1161 height 576
click at [761, 293] on button "Continue" at bounding box center [748, 286] width 94 height 36
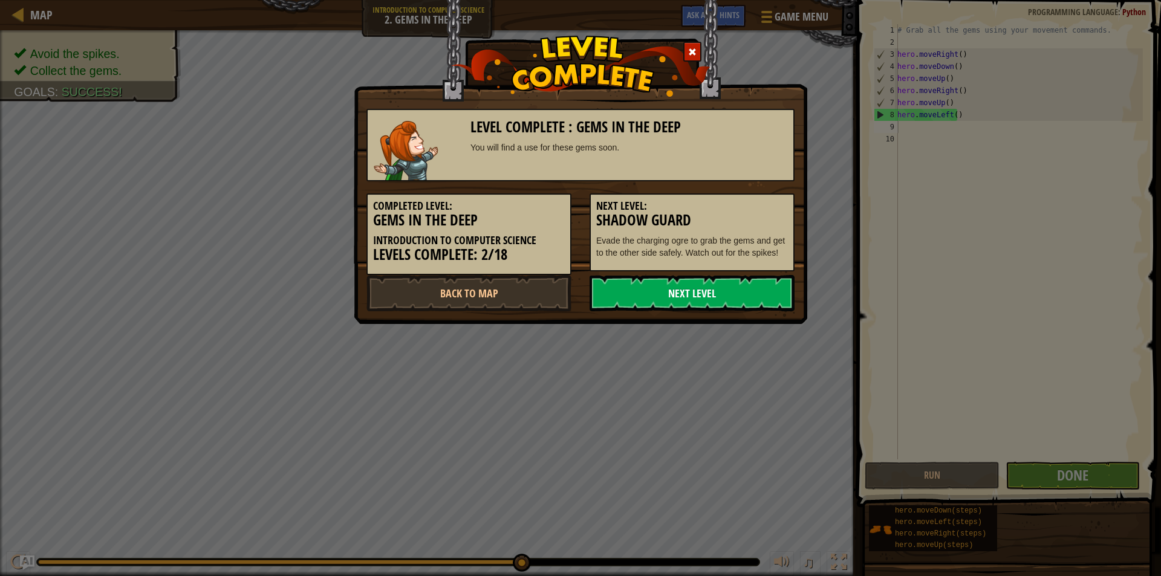
click at [759, 301] on link "Next Level" at bounding box center [692, 293] width 205 height 36
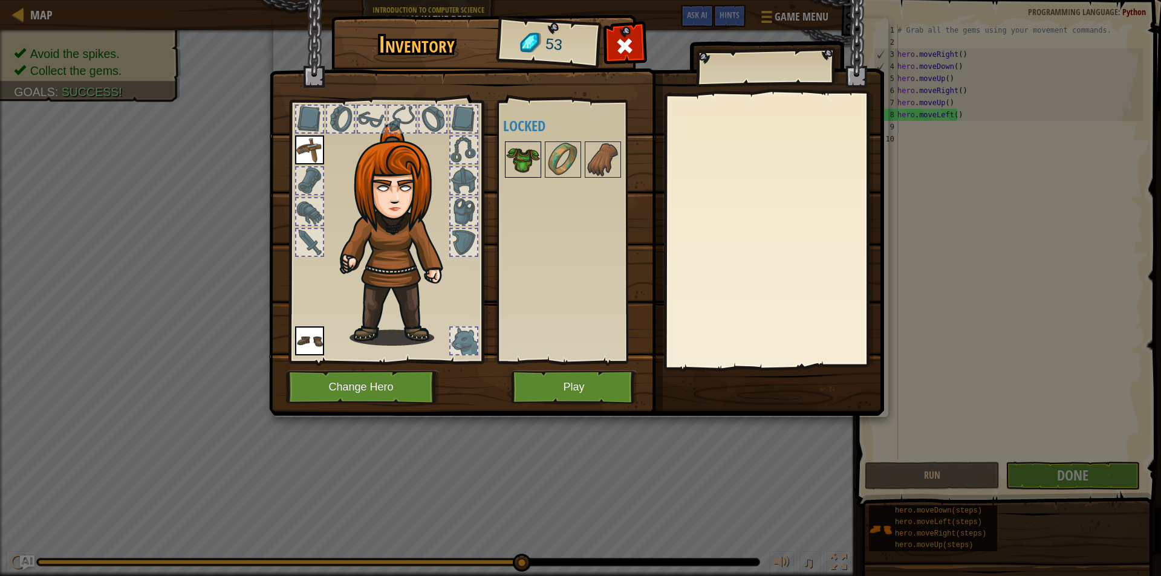
click at [532, 164] on img at bounding box center [523, 160] width 34 height 34
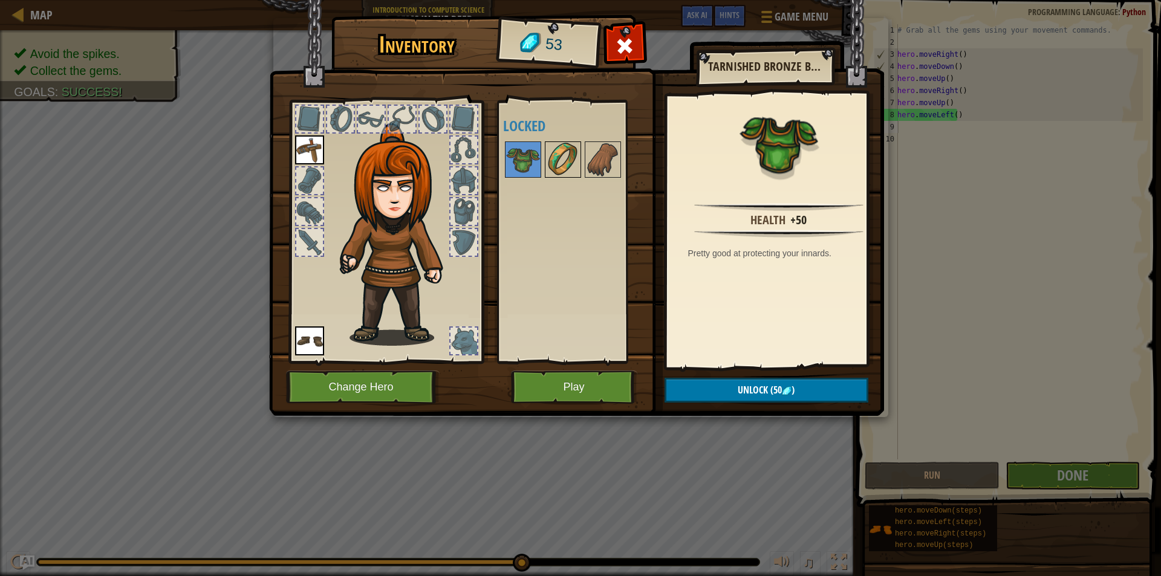
click at [561, 150] on img at bounding box center [563, 160] width 34 height 34
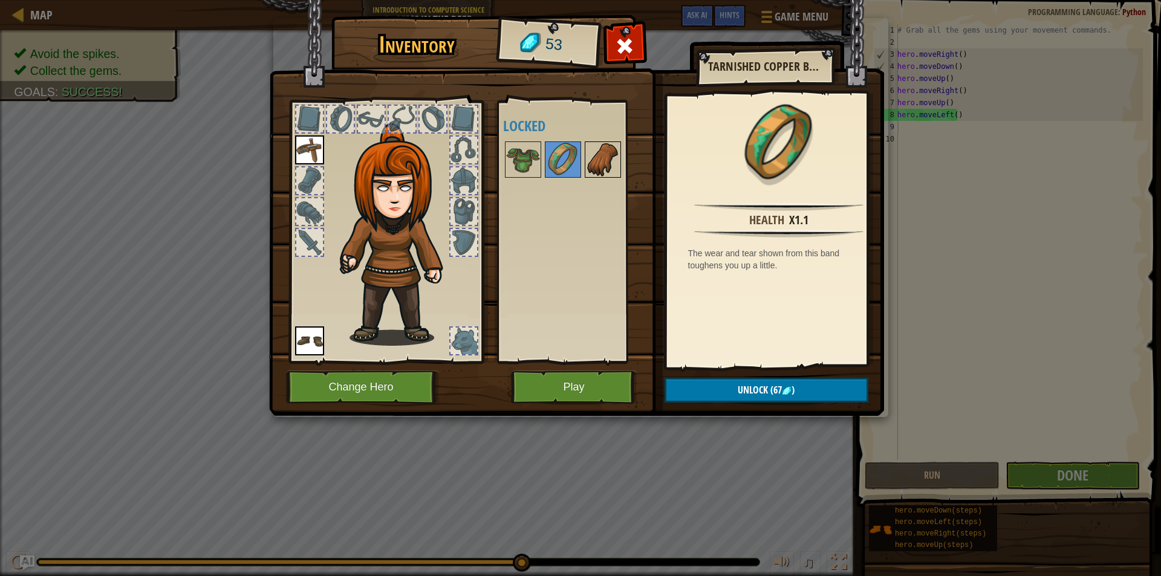
click at [594, 154] on img at bounding box center [603, 160] width 34 height 34
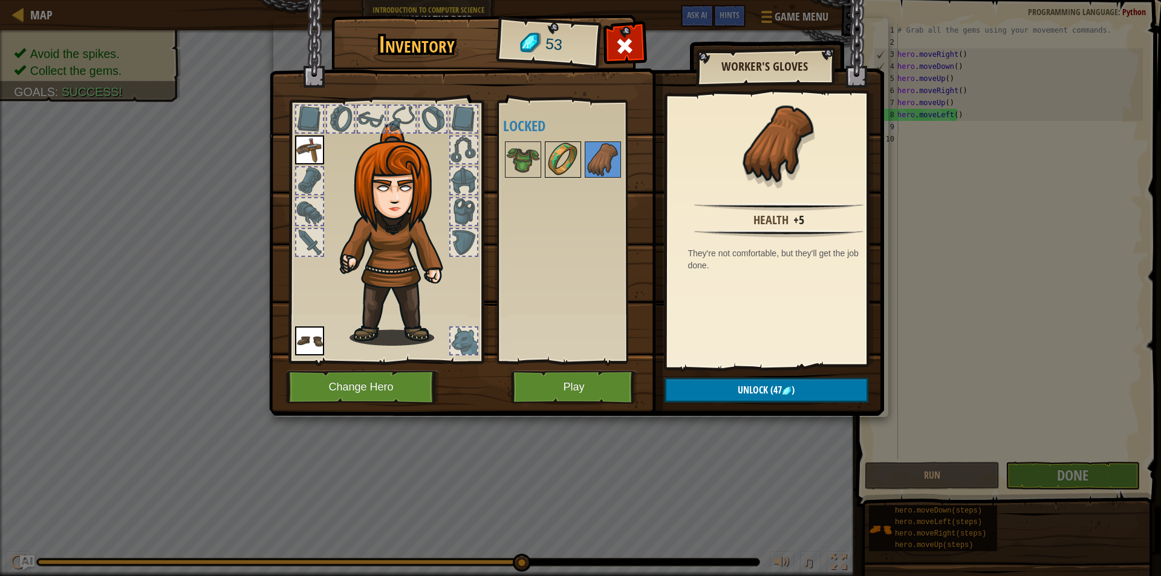
click at [565, 162] on img at bounding box center [563, 160] width 34 height 34
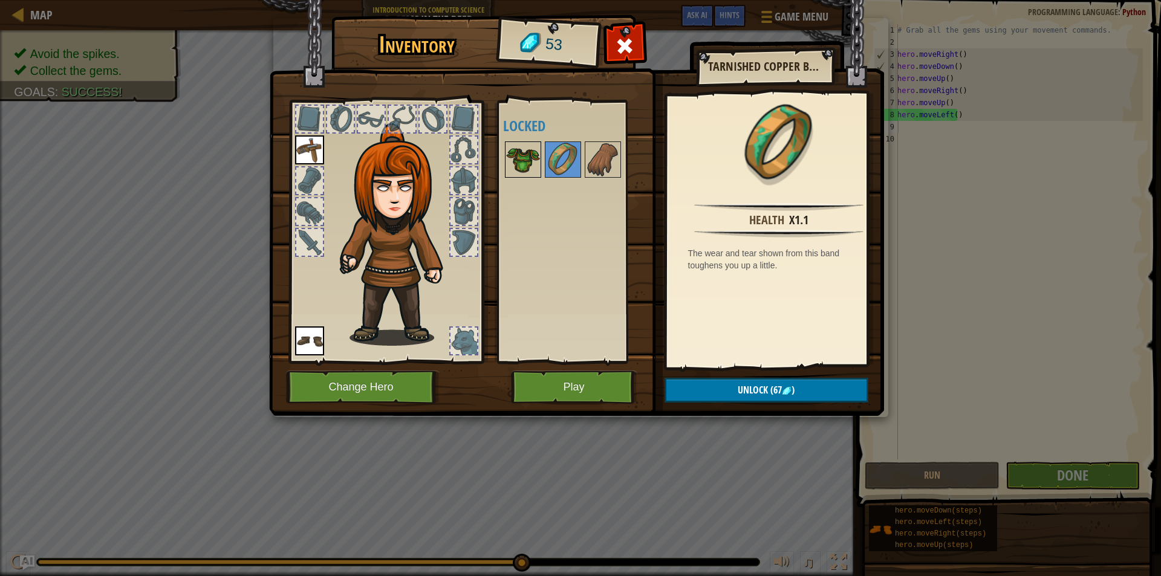
click at [531, 163] on img at bounding box center [523, 160] width 34 height 34
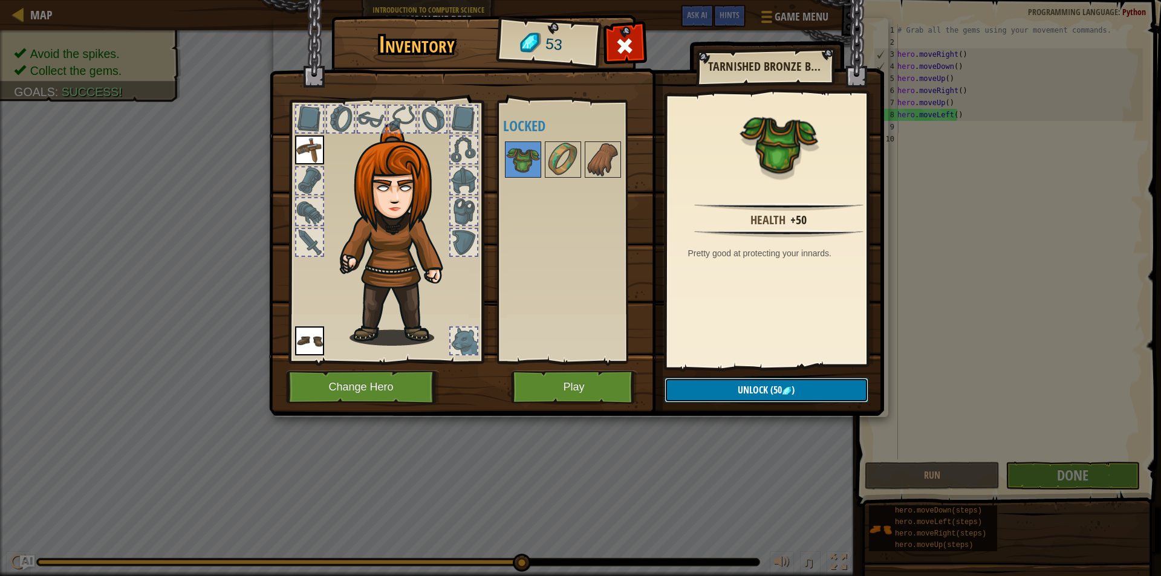
click at [796, 391] on button "Unlock (50 )" at bounding box center [767, 390] width 204 height 25
click at [779, 392] on button "Confirm" at bounding box center [767, 390] width 204 height 25
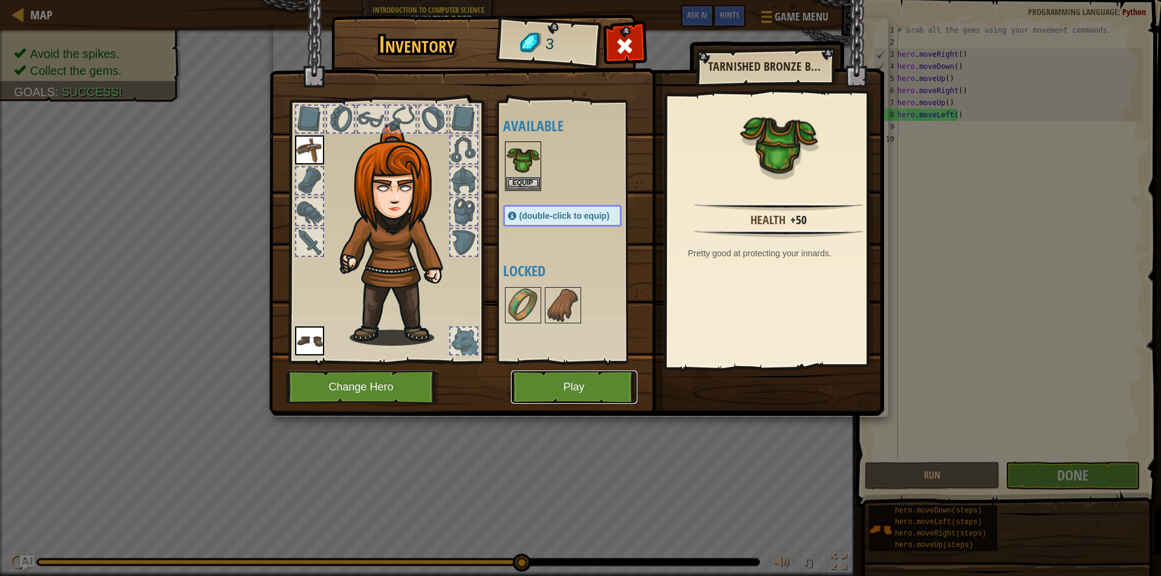
click at [620, 388] on button "Play" at bounding box center [574, 387] width 126 height 33
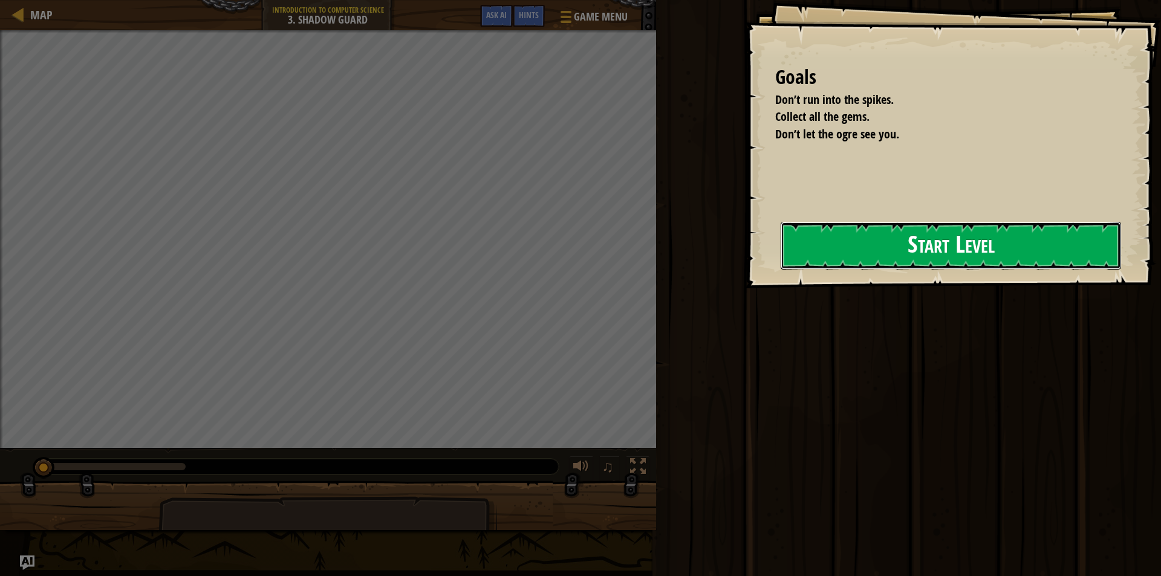
click at [902, 245] on button "Start Level" at bounding box center [951, 246] width 340 height 48
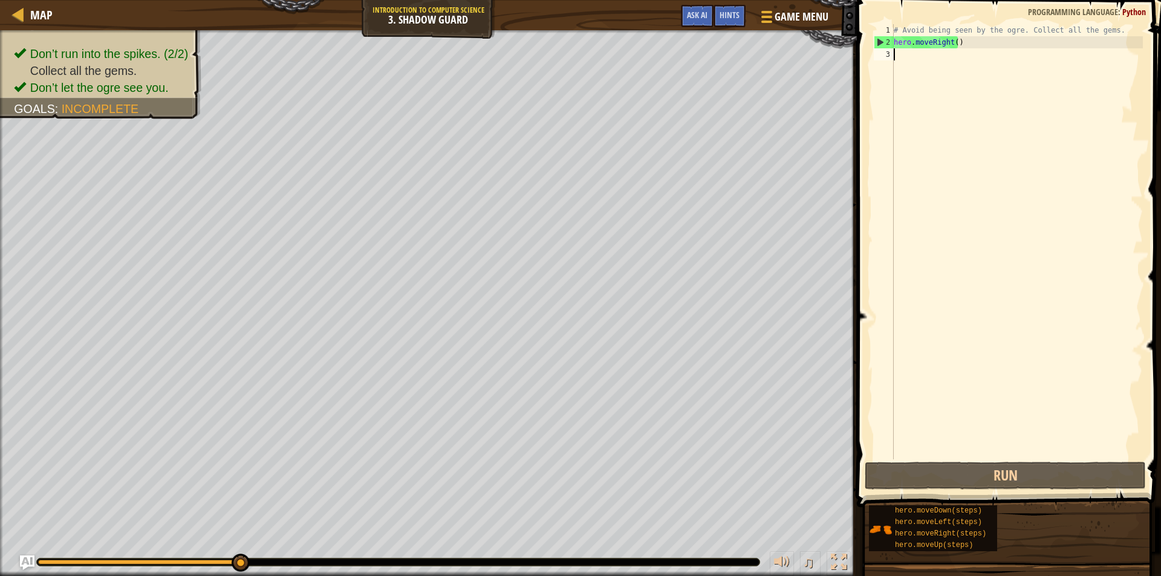
click at [933, 64] on div "# Avoid being seen by the ogre. Collect all the gems. hero . moveRight ( )" at bounding box center [1017, 254] width 252 height 460
type textarea "h"
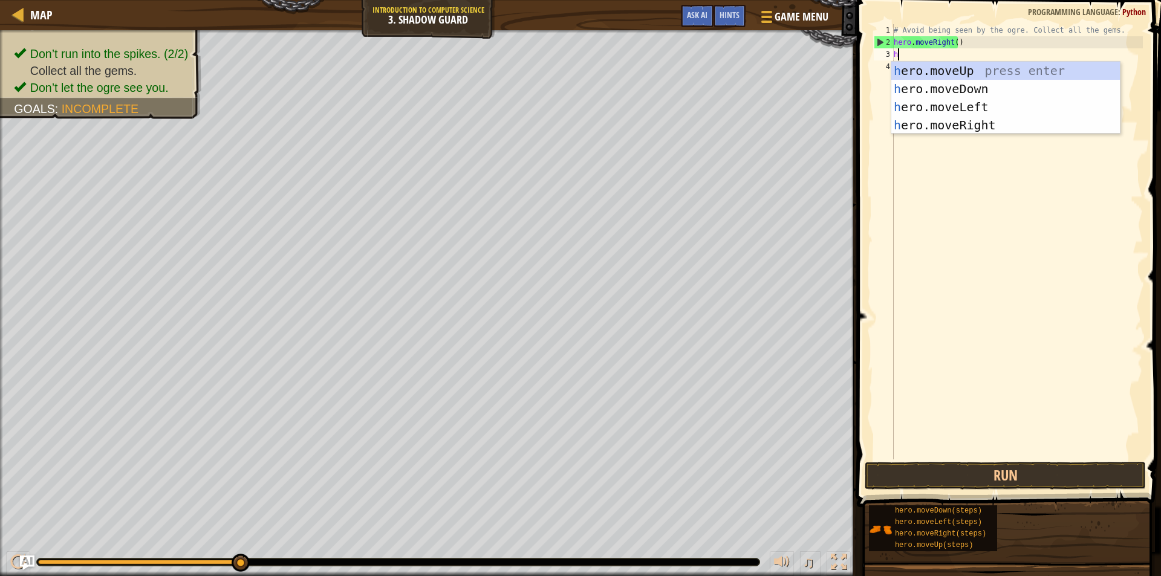
scroll to position [5, 0]
click at [988, 69] on div "h ero.moveUp press enter h ero.moveDown press enter h ero.moveLeft press enter …" at bounding box center [1005, 116] width 229 height 109
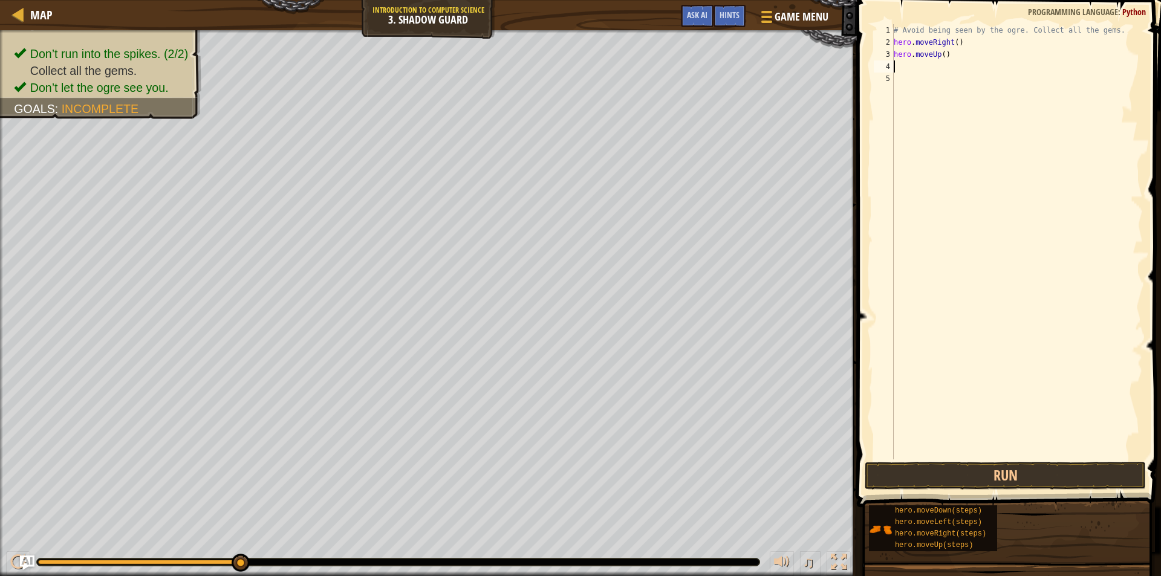
type textarea "h"
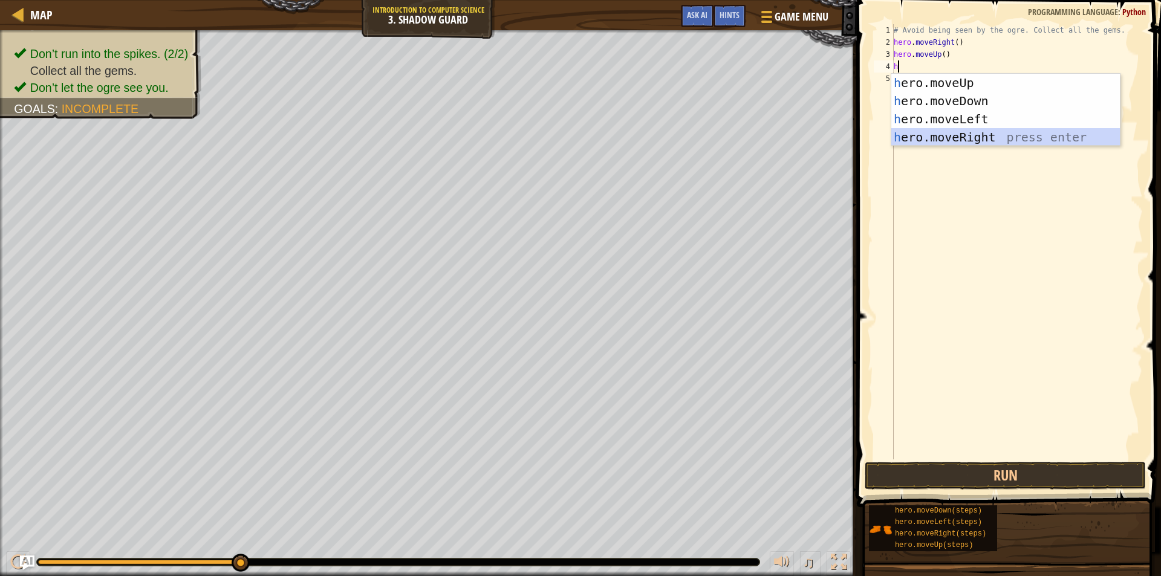
click at [983, 133] on div "h ero.moveUp press enter h ero.moveDown press enter h ero.moveLeft press enter …" at bounding box center [1005, 128] width 229 height 109
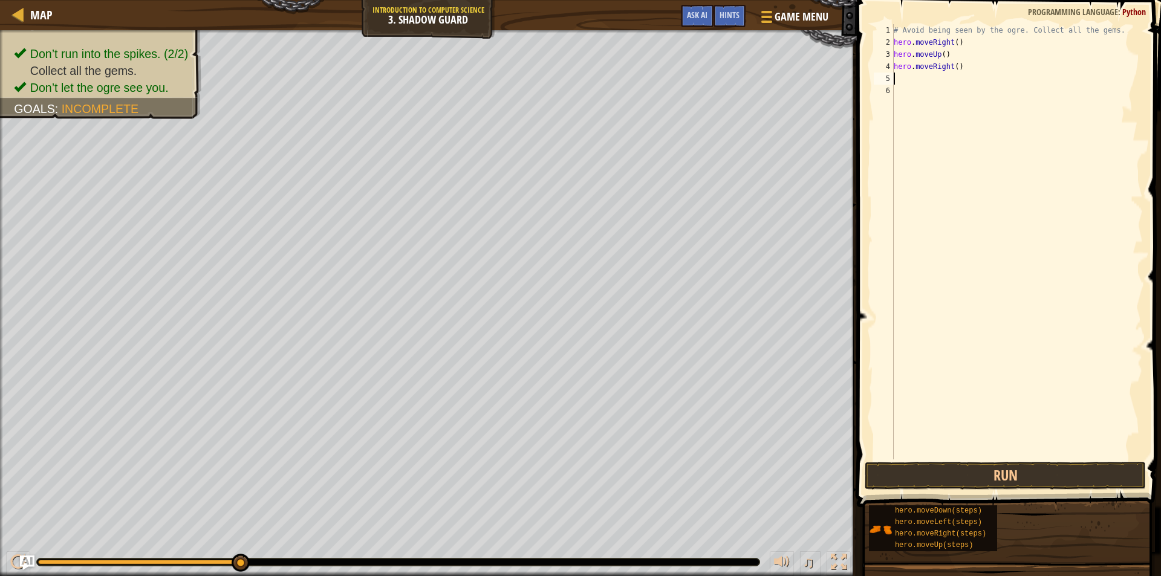
type textarea "h"
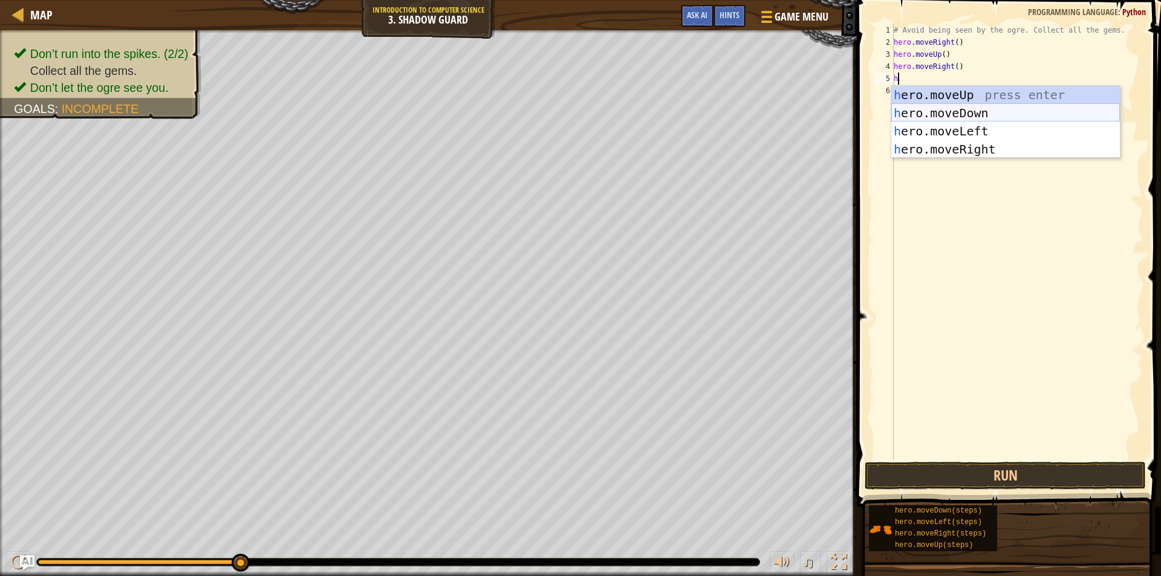
click at [982, 116] on div "h ero.moveUp press enter h ero.moveDown press enter h ero.moveLeft press enter …" at bounding box center [1005, 140] width 229 height 109
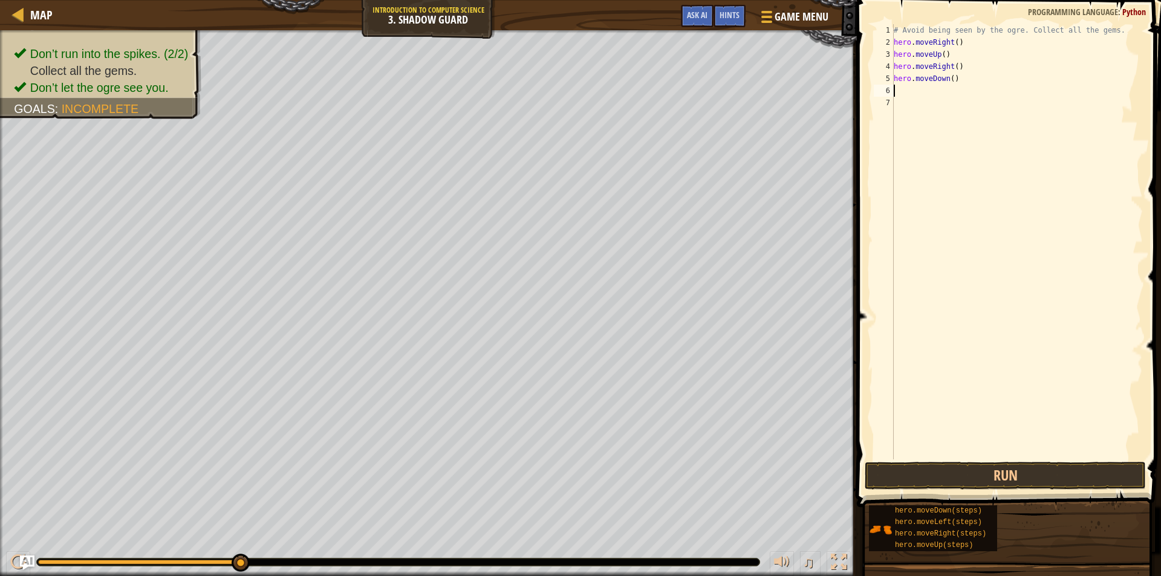
type textarea "h"
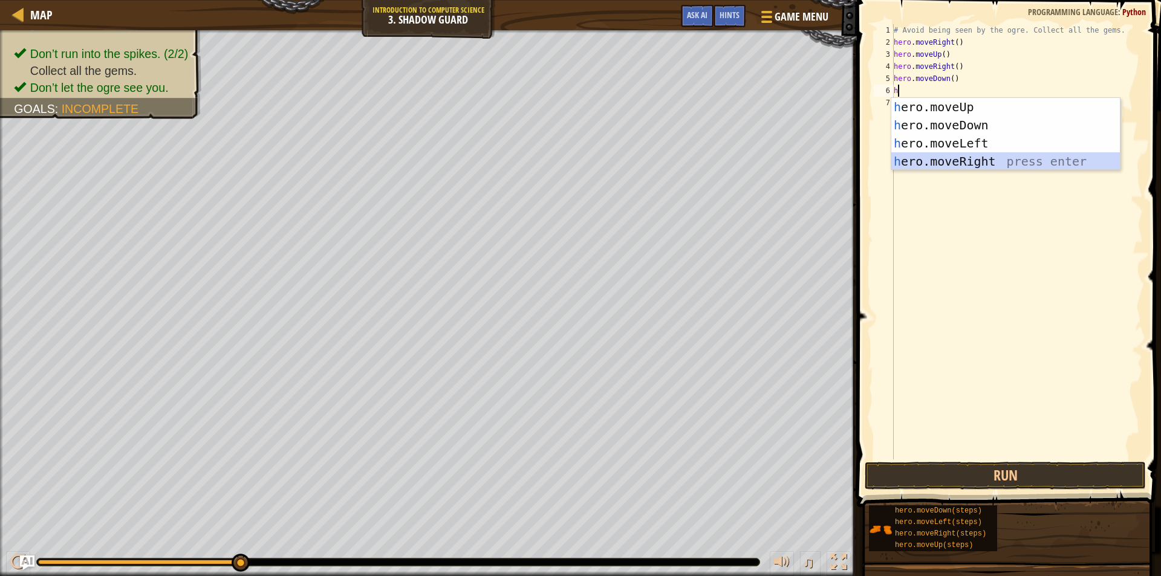
click at [975, 161] on div "h ero.moveUp press enter h ero.moveDown press enter h ero.moveLeft press enter …" at bounding box center [1005, 152] width 229 height 109
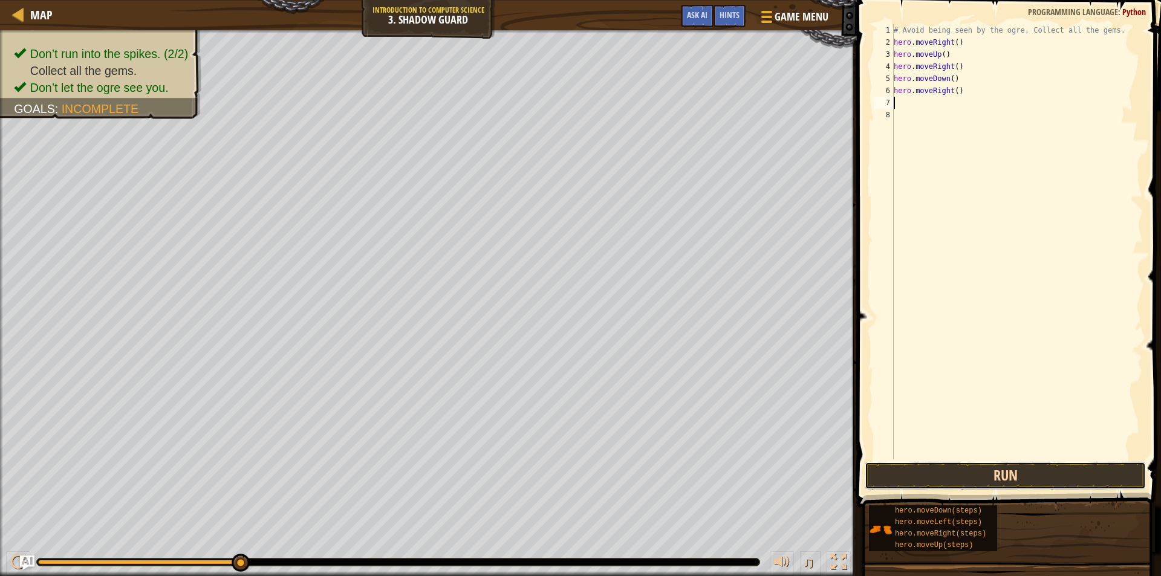
click at [943, 488] on button "Run" at bounding box center [1005, 476] width 281 height 28
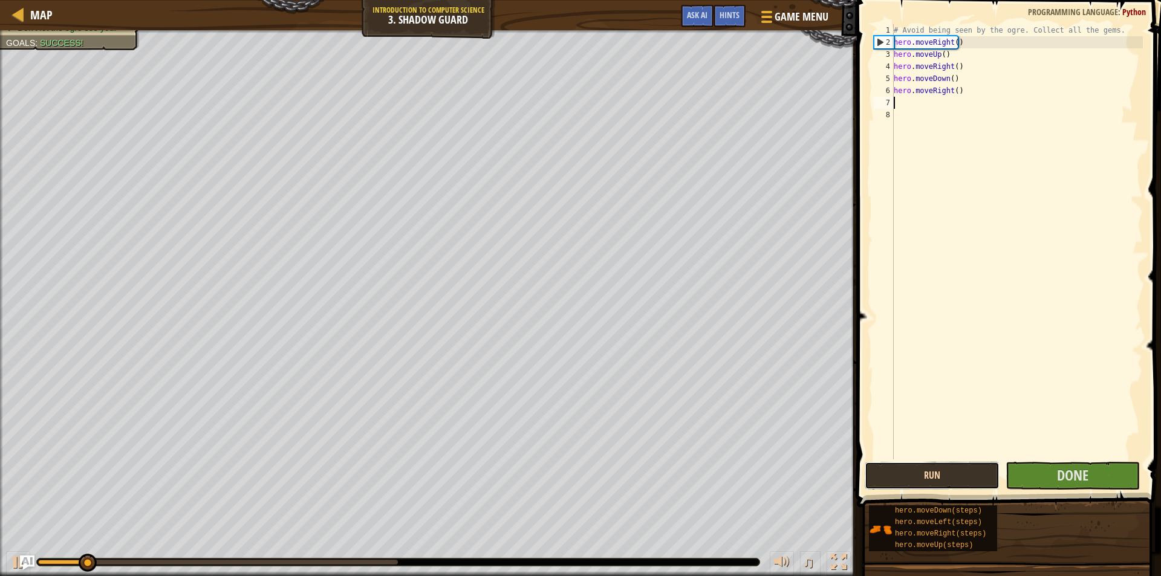
click at [951, 477] on button "Run" at bounding box center [932, 476] width 135 height 28
click at [951, 477] on button "Running" at bounding box center [932, 476] width 135 height 28
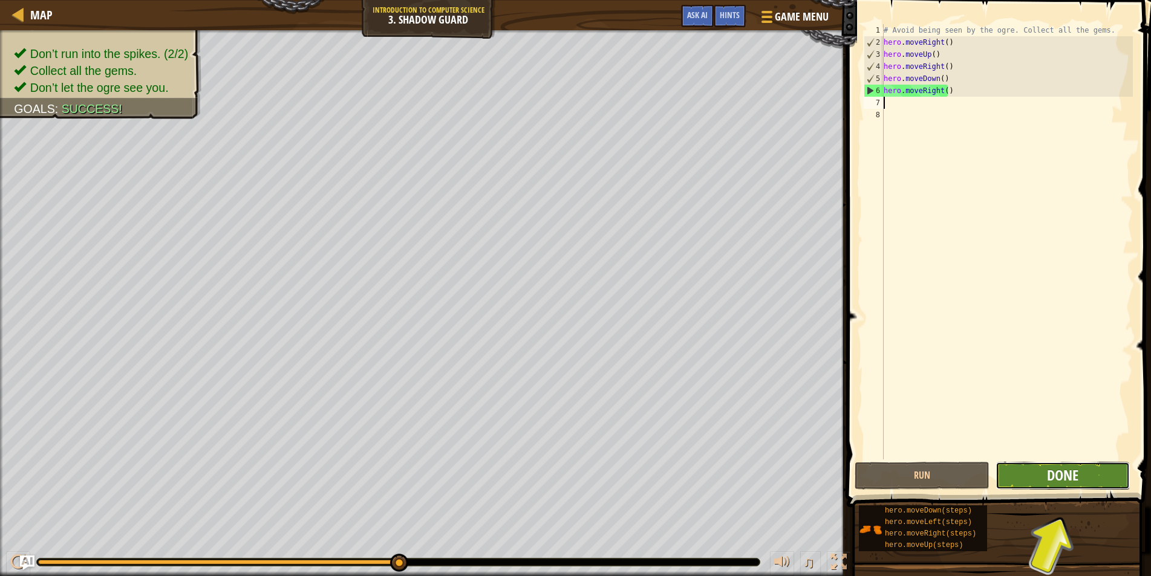
click at [1071, 483] on span "Done" at bounding box center [1062, 475] width 31 height 19
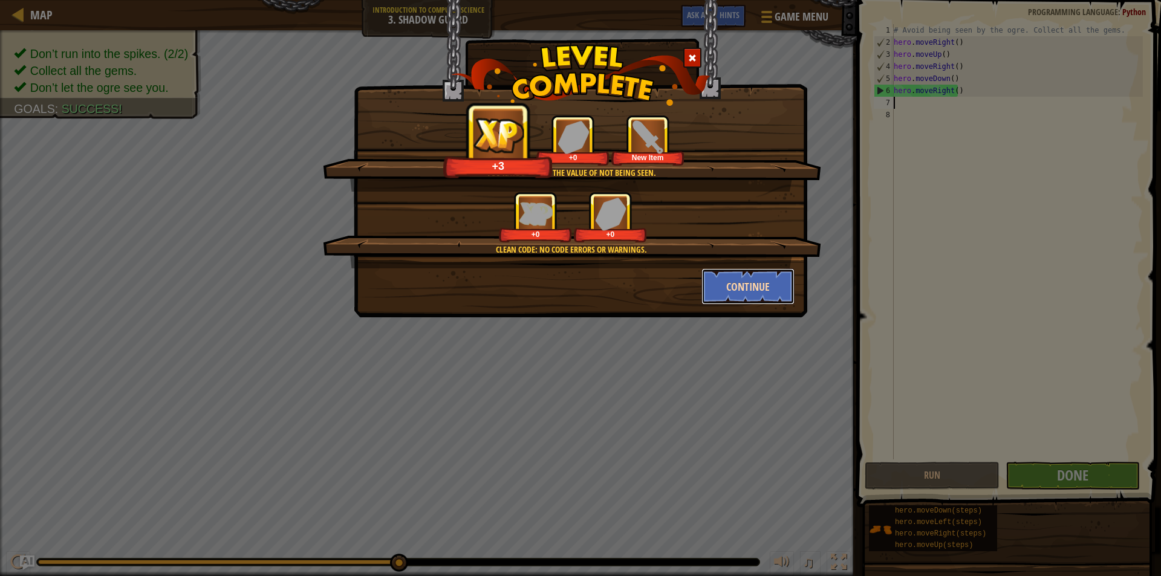
click at [768, 275] on button "Continue" at bounding box center [748, 286] width 94 height 36
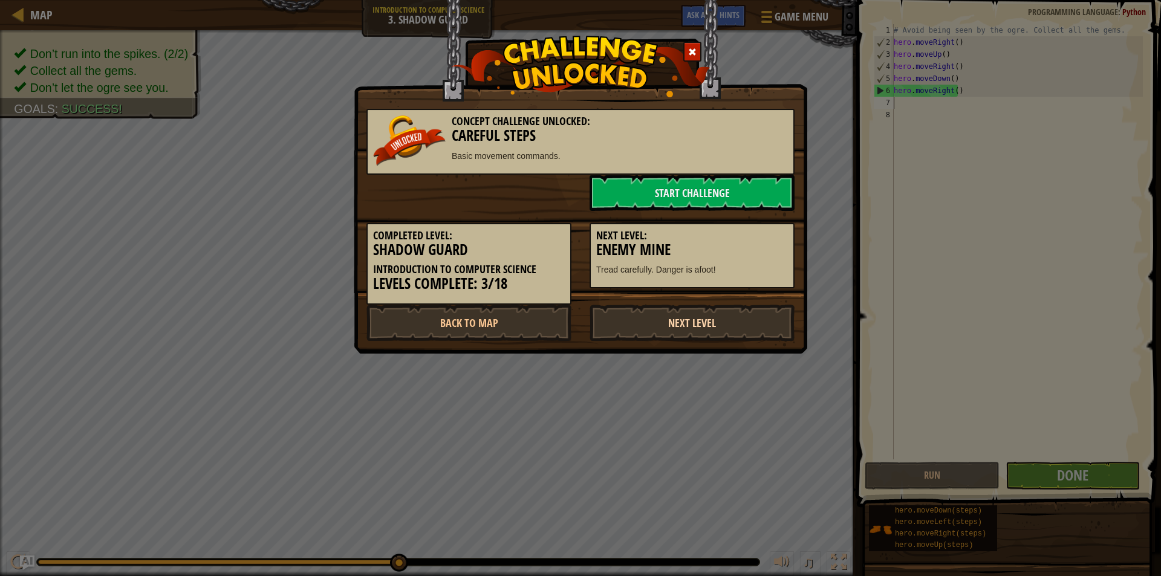
click at [725, 331] on link "Next Level" at bounding box center [692, 323] width 205 height 36
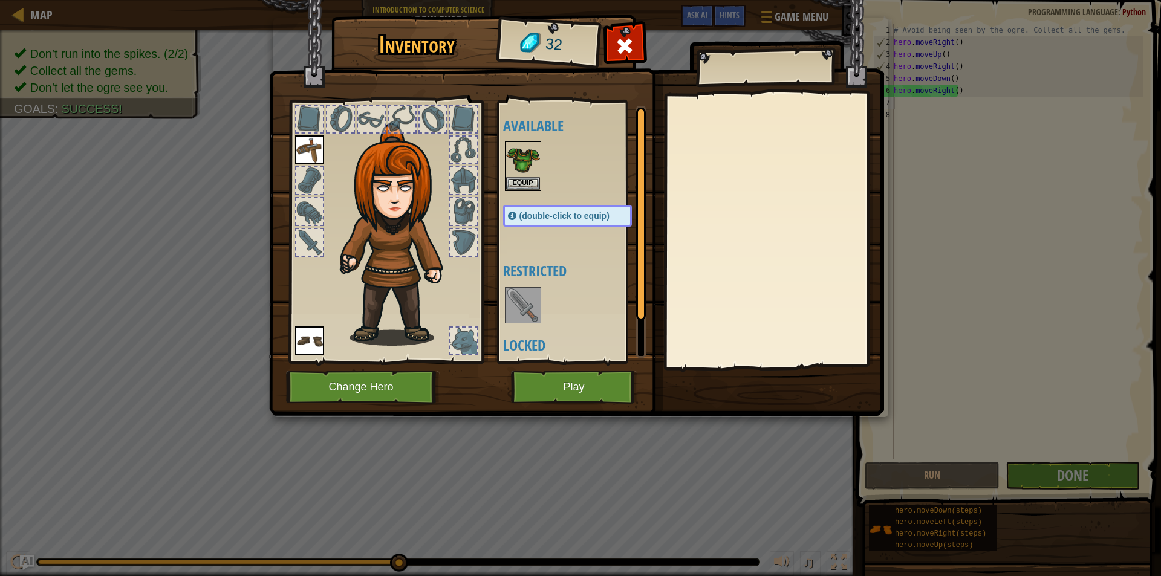
click at [532, 300] on img at bounding box center [523, 305] width 34 height 34
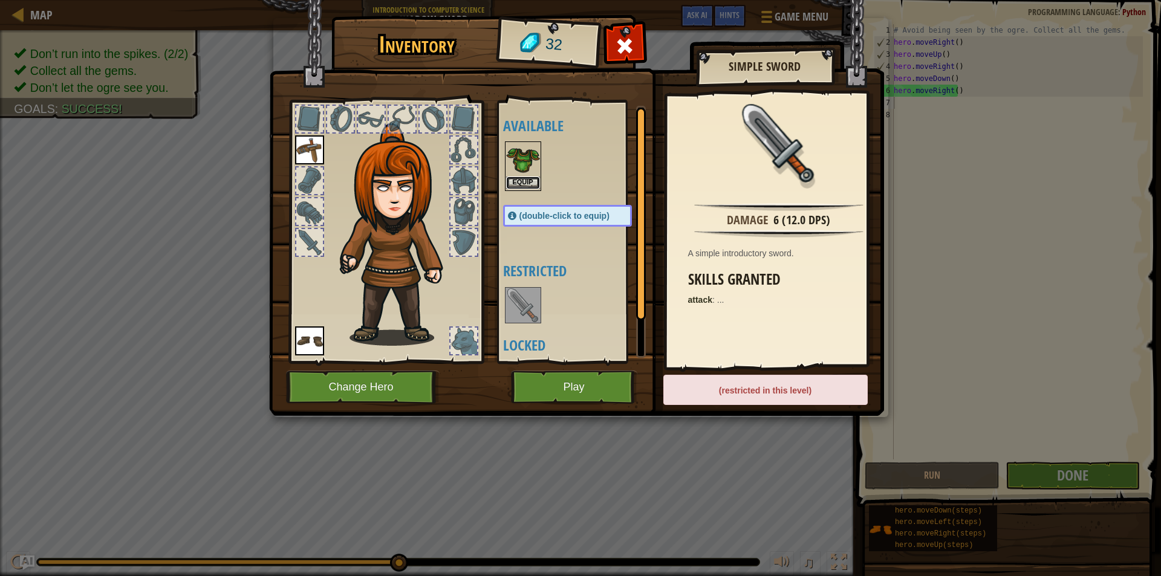
click at [532, 184] on button "Equip" at bounding box center [523, 183] width 34 height 13
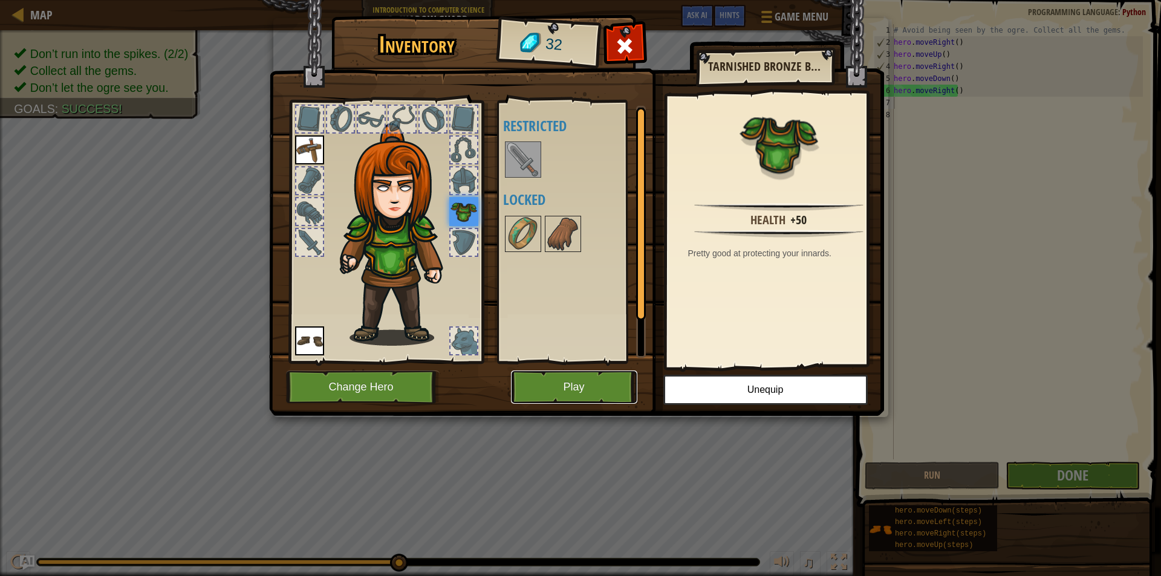
click at [542, 377] on button "Play" at bounding box center [574, 387] width 126 height 33
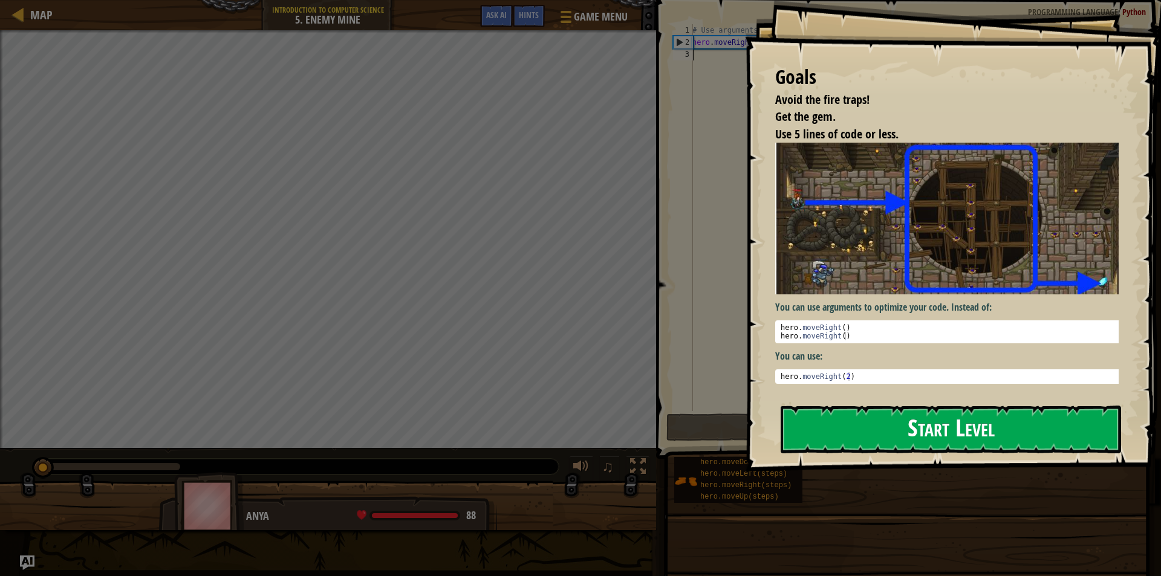
click at [854, 427] on button "Start Level" at bounding box center [951, 430] width 340 height 48
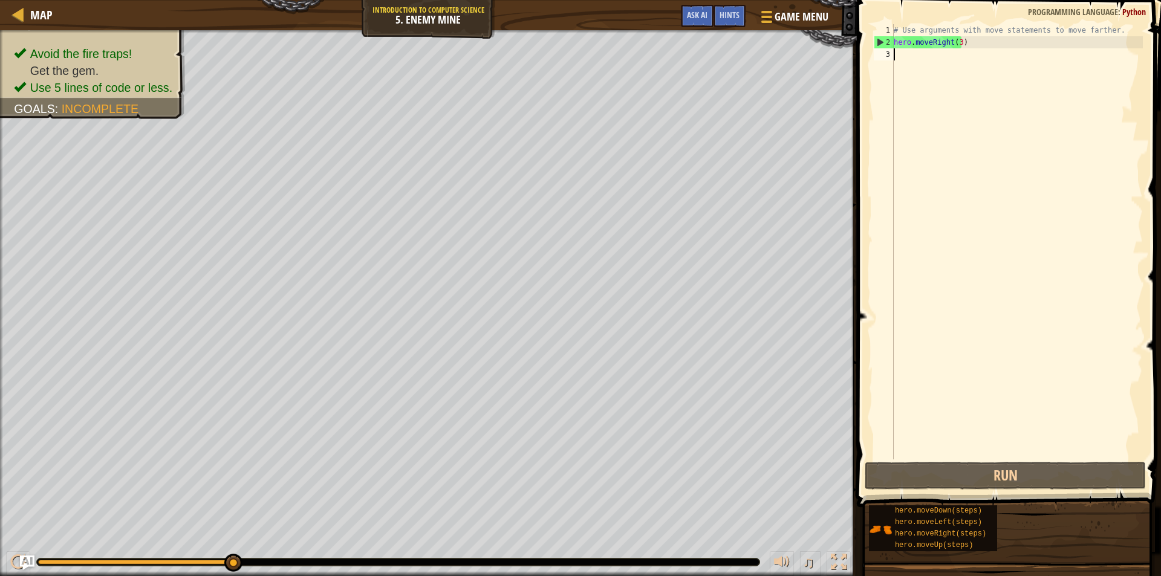
type textarea "h"
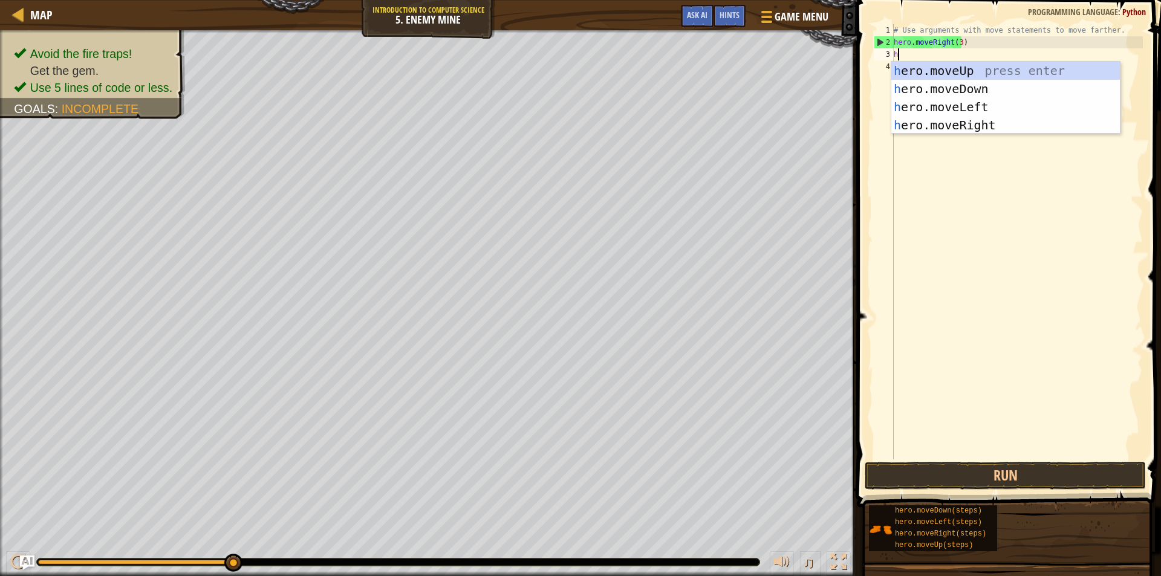
scroll to position [5, 0]
click at [945, 76] on div "h ero.moveUp press enter h ero.moveDown press enter h ero.moveLeft press enter …" at bounding box center [1005, 116] width 229 height 109
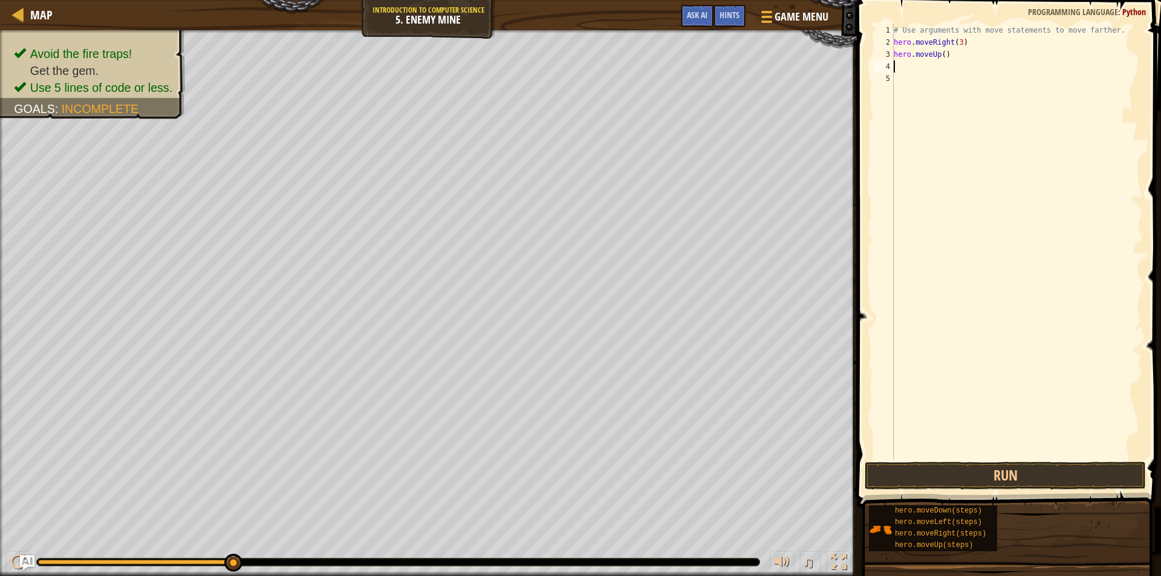
type textarea "h"
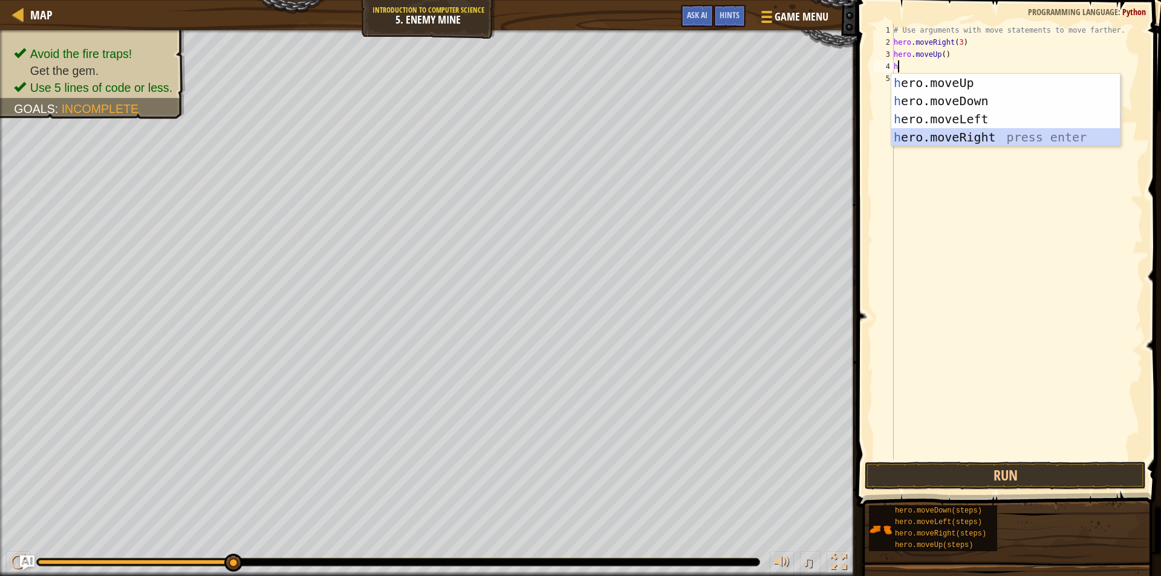
click at [962, 132] on div "h ero.moveUp press enter h ero.moveDown press enter h ero.moveLeft press enter …" at bounding box center [1005, 128] width 229 height 109
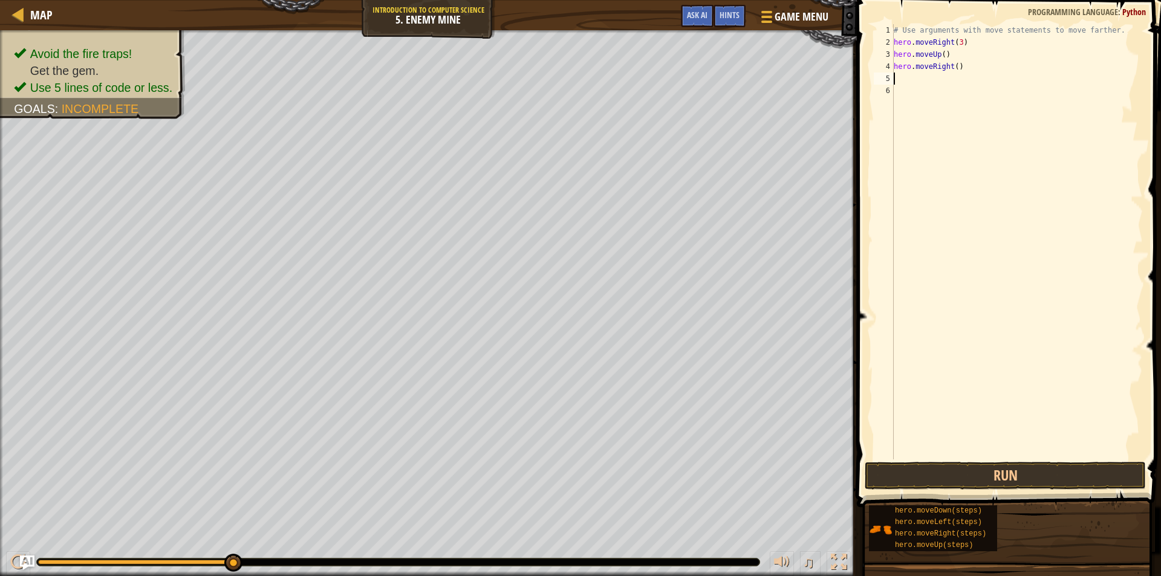
type textarea "h"
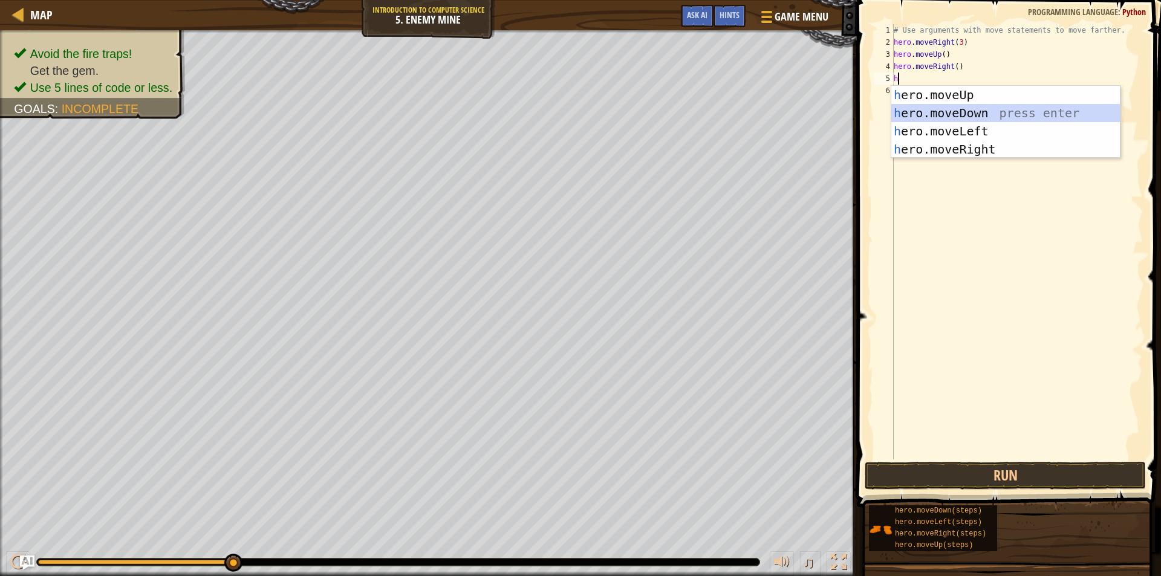
click at [958, 115] on div "h ero.moveUp press enter h ero.moveDown press enter h ero.moveLeft press enter …" at bounding box center [1005, 140] width 229 height 109
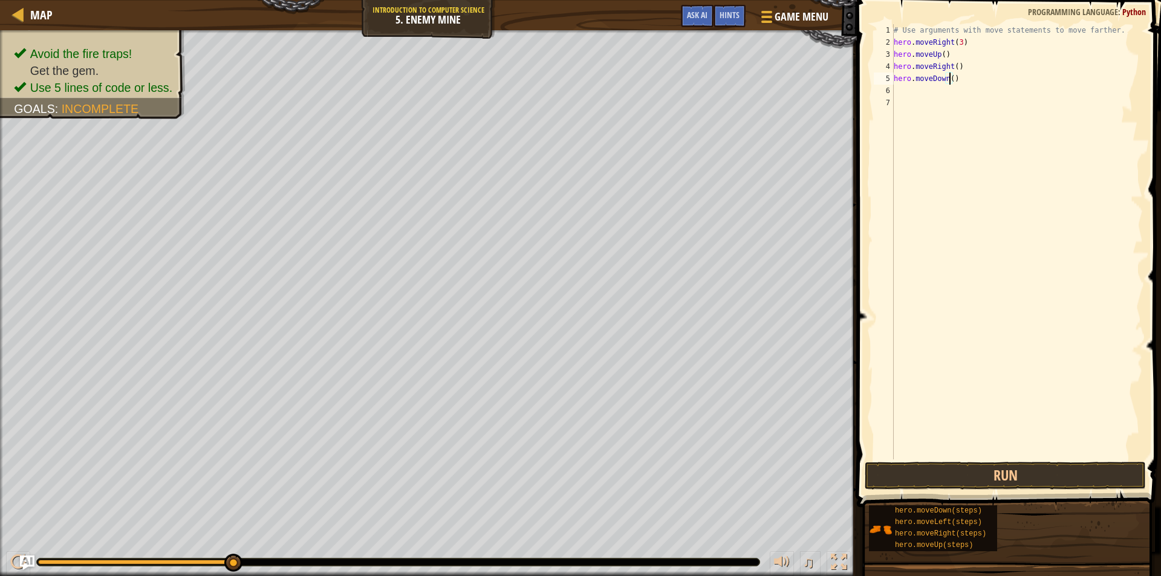
click at [949, 79] on div "# Use arguments with move statements to move farther. hero . moveRight ( 3 ) he…" at bounding box center [1017, 254] width 252 height 460
type textarea "hero.moveDown(3)"
click at [960, 103] on div "# Use arguments with move statements to move farther. hero . moveRight ( 3 ) he…" at bounding box center [1017, 254] width 252 height 460
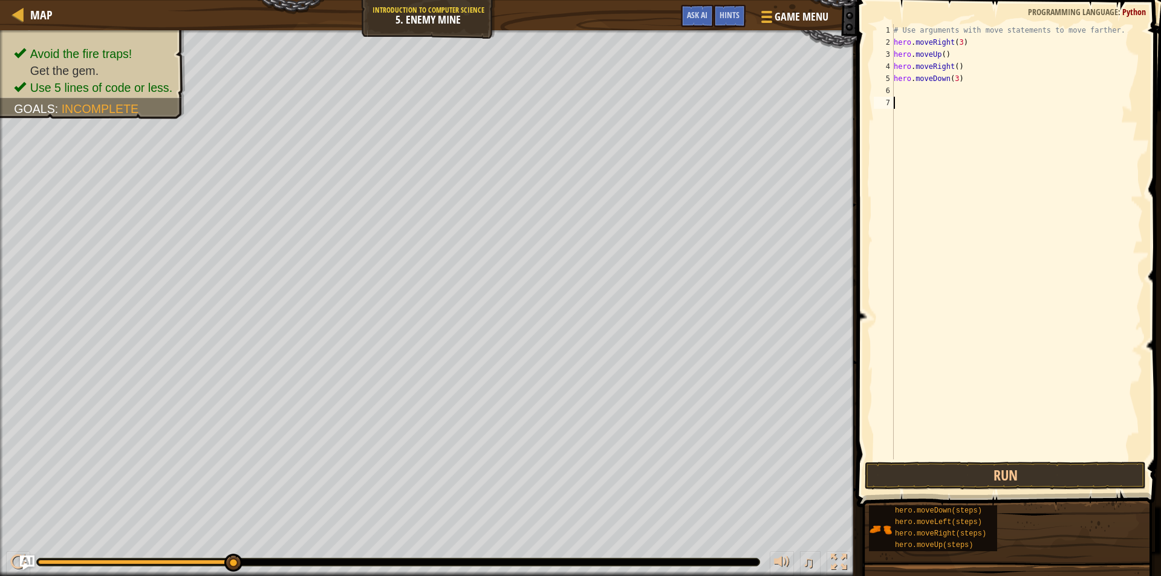
click at [904, 88] on div "# Use arguments with move statements to move farther. hero . moveRight ( 3 ) he…" at bounding box center [1017, 254] width 252 height 460
type textarea "h"
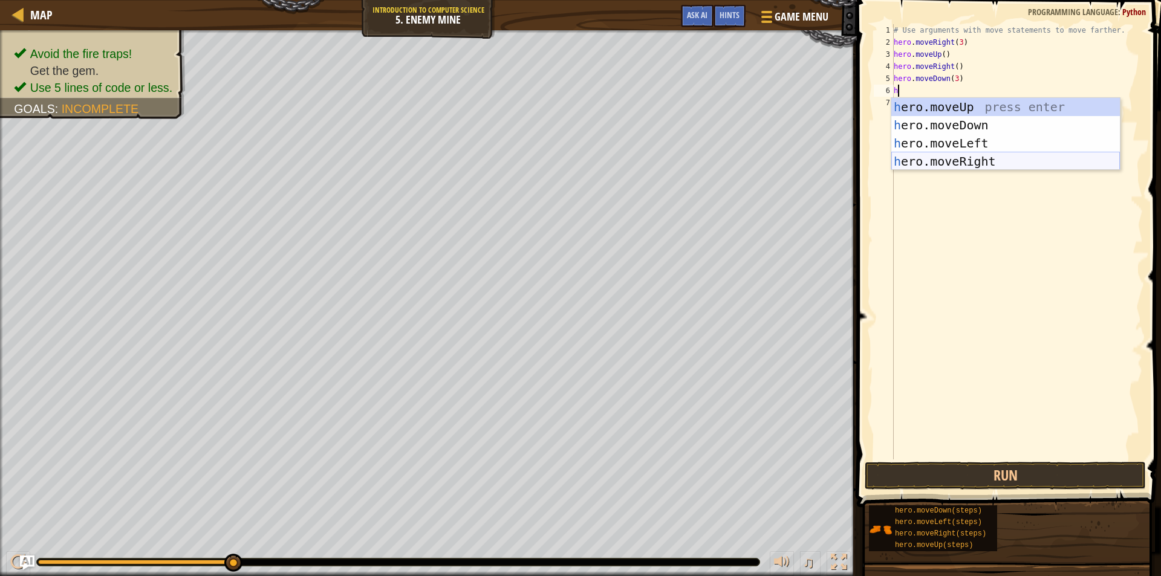
click at [957, 158] on div "h ero.moveUp press enter h ero.moveDown press enter h ero.moveLeft press enter …" at bounding box center [1005, 152] width 229 height 109
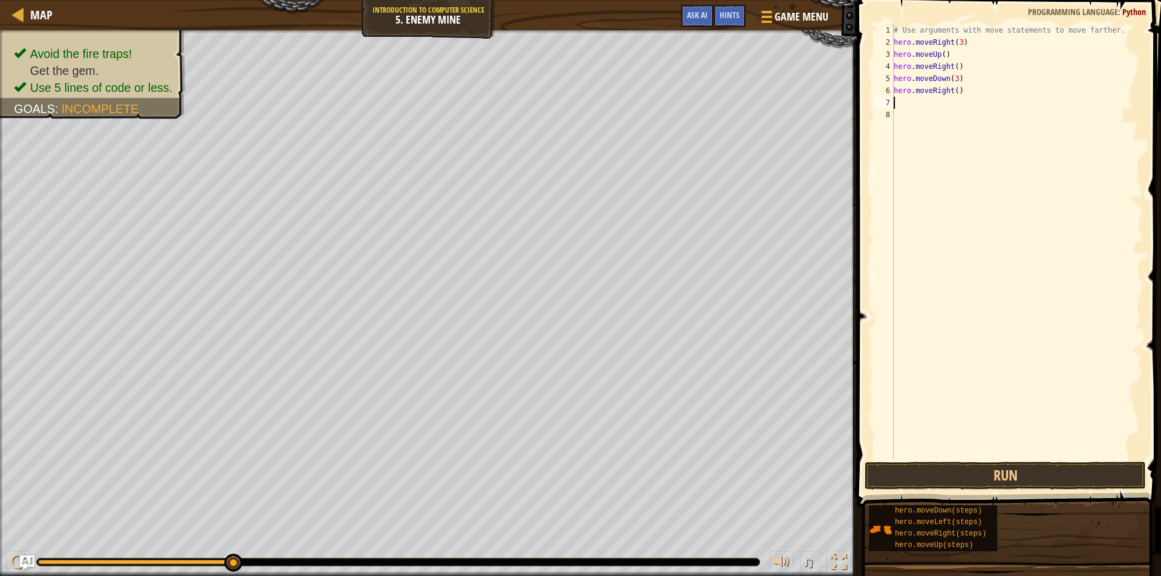
click at [954, 93] on div "# Use arguments with move statements to move farther. hero . moveRight ( 3 ) he…" at bounding box center [1017, 254] width 252 height 460
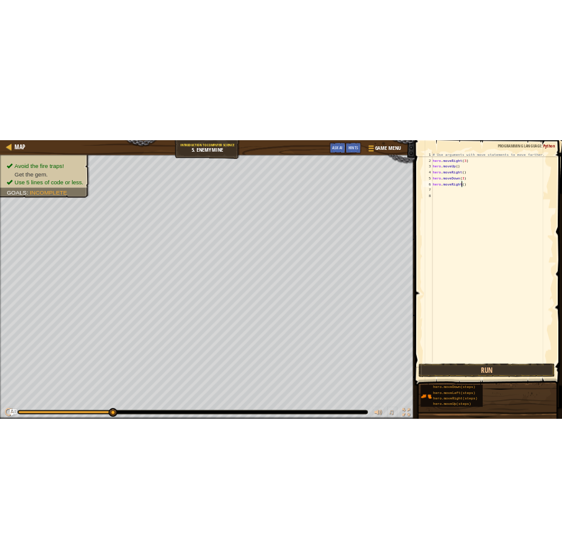
scroll to position [5, 5]
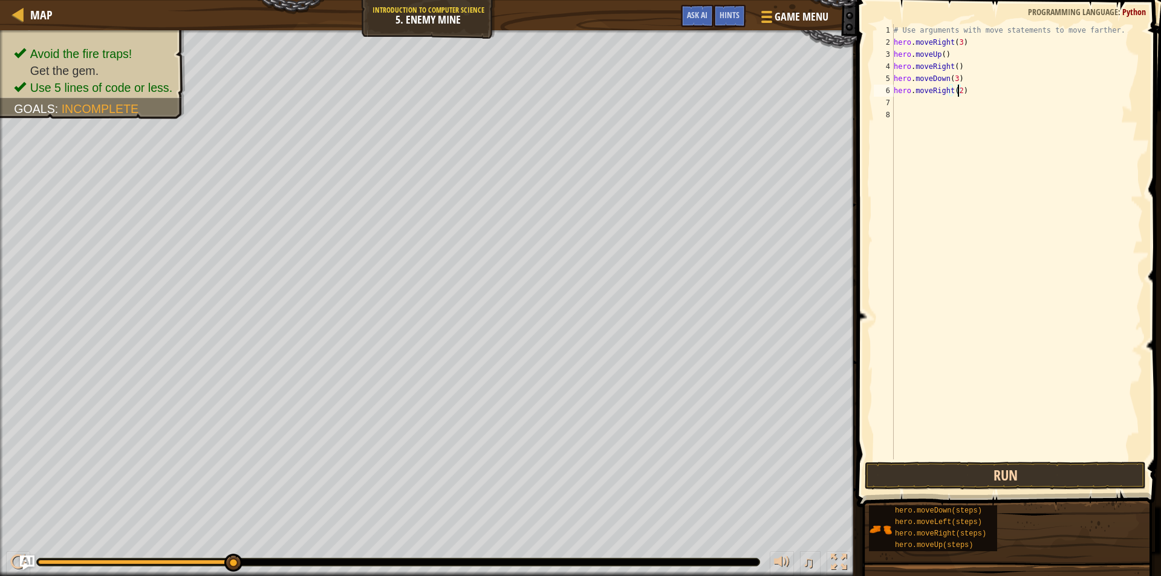
type textarea "hero.moveRight(2)"
click at [1087, 474] on button "Run" at bounding box center [1005, 476] width 281 height 28
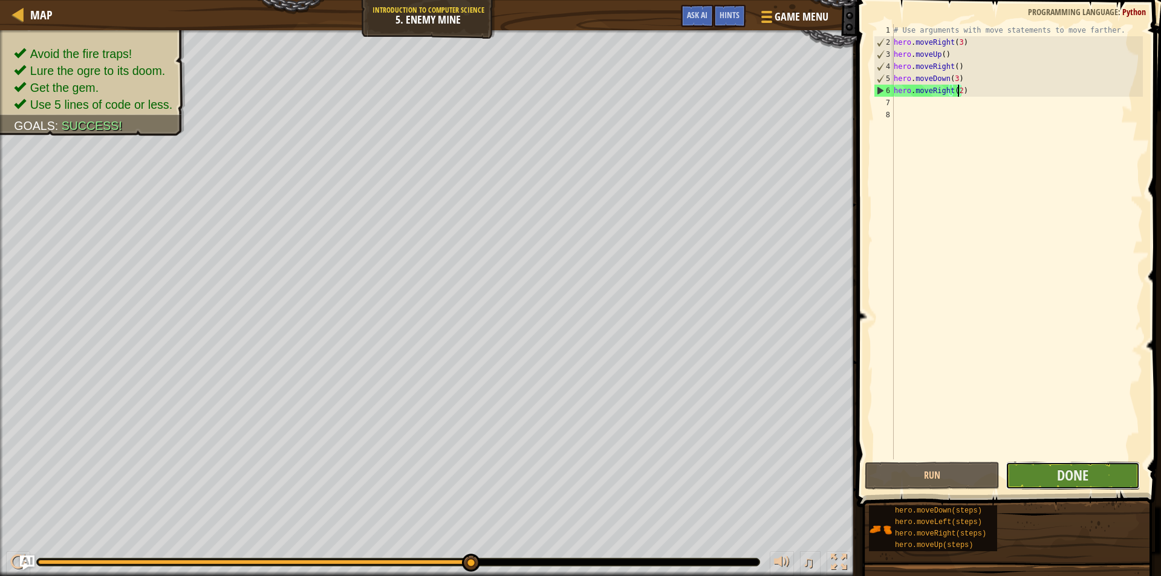
click at [1093, 468] on button "Done" at bounding box center [1073, 476] width 135 height 28
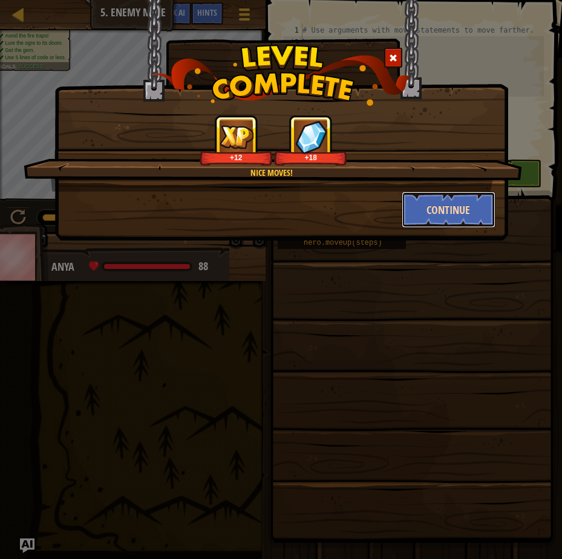
click at [421, 211] on button "Continue" at bounding box center [449, 210] width 94 height 36
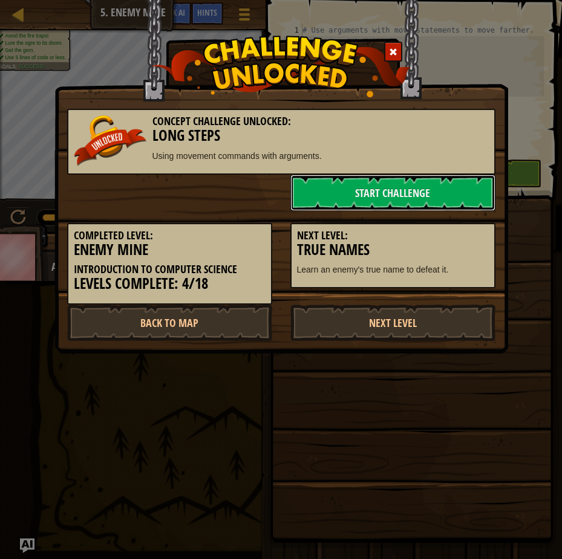
click at [437, 207] on link "Start Challenge" at bounding box center [392, 193] width 205 height 36
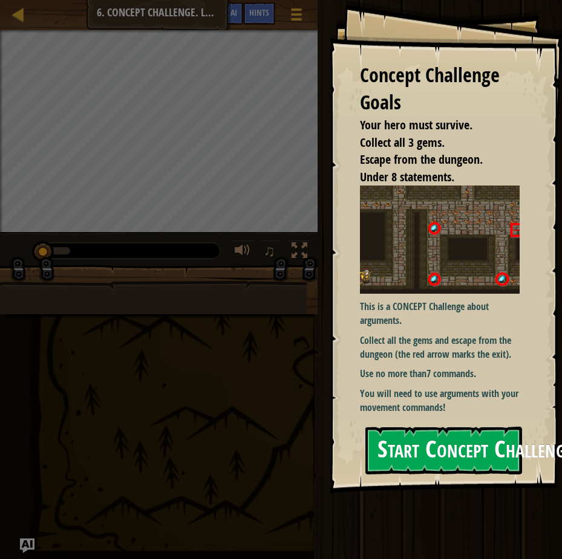
click at [404, 454] on button "Start Concept Challenge" at bounding box center [443, 451] width 157 height 48
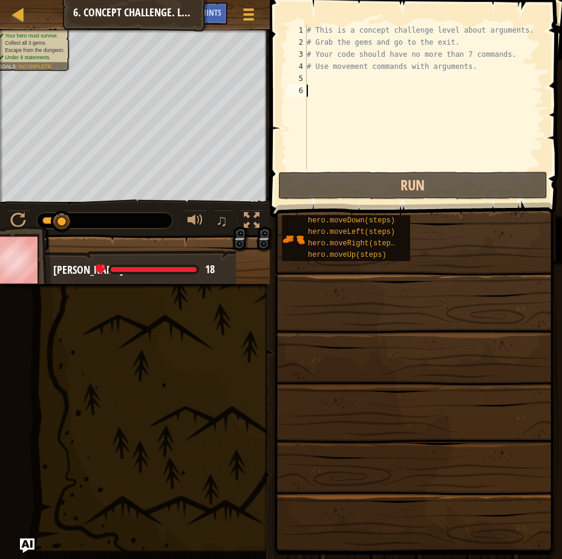
drag, startPoint x: 43, startPoint y: 216, endPoint x: 170, endPoint y: 218, distance: 127.0
click at [170, 218] on div at bounding box center [104, 221] width 135 height 16
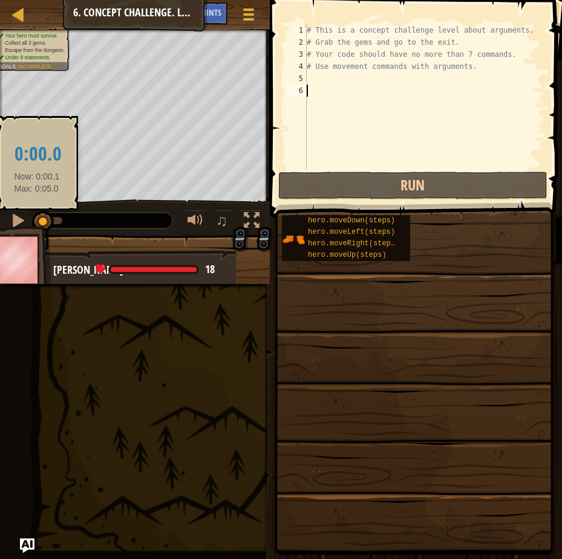
drag, startPoint x: 57, startPoint y: 224, endPoint x: 37, endPoint y: 224, distance: 20.6
click at [37, 224] on div at bounding box center [43, 222] width 22 height 22
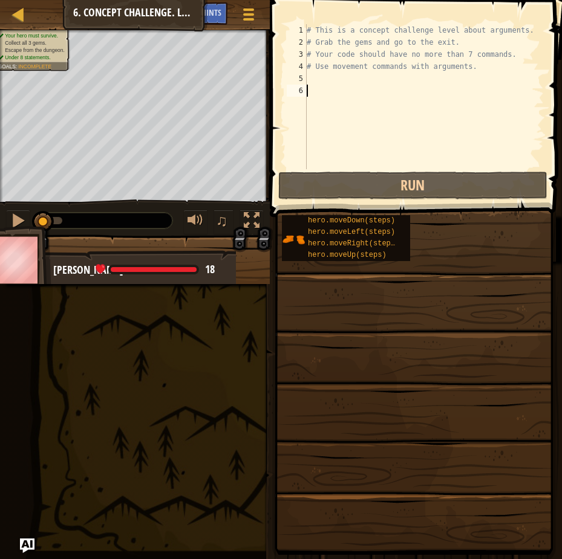
click at [377, 144] on div "# This is a concept challenge level about arguments. # Grab the gems and go to …" at bounding box center [423, 108] width 239 height 169
click at [19, 24] on div "Map Introduction to Computer Science 6. Concept Challenge. Long Steps Game Menu…" at bounding box center [135, 15] width 270 height 30
click at [13, 16] on div at bounding box center [18, 14] width 15 height 15
